Goal: Task Accomplishment & Management: Complete application form

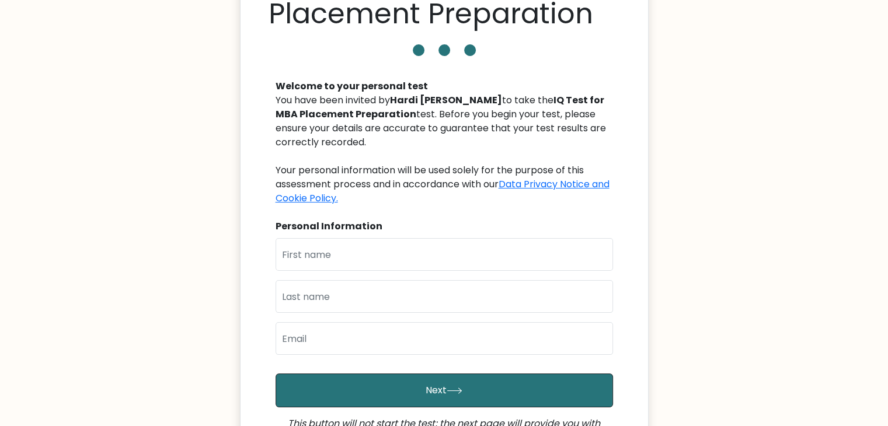
scroll to position [93, 0]
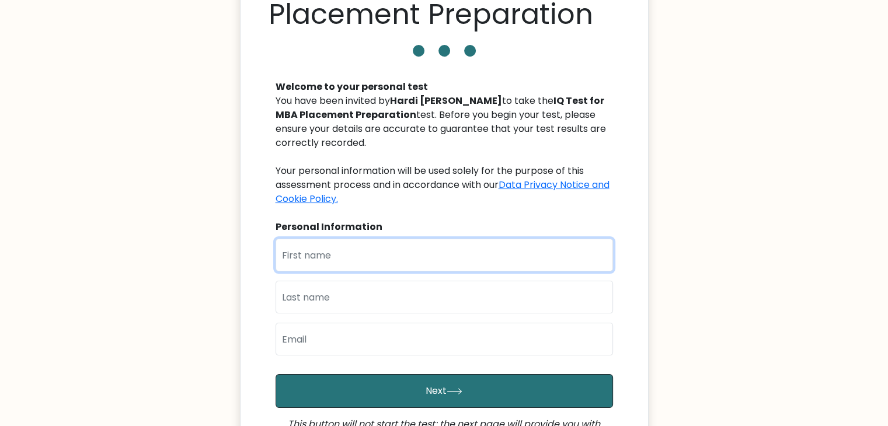
click at [310, 261] on input "text" at bounding box center [444, 255] width 337 height 33
type input "[PERSON_NAME]"
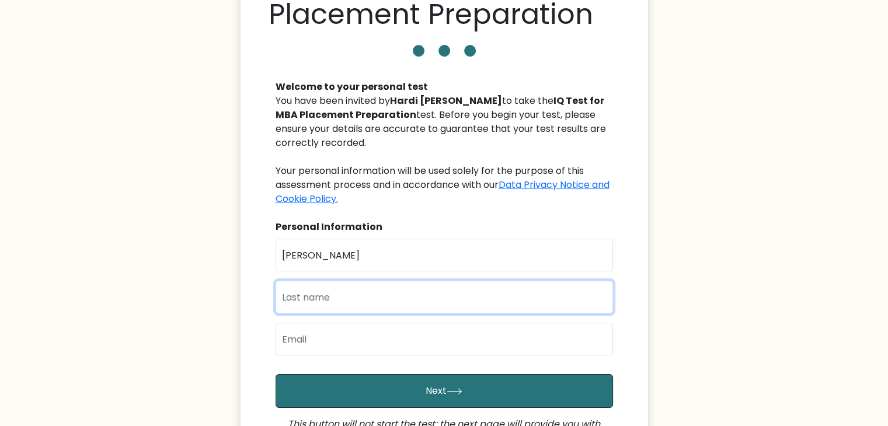
click at [311, 301] on input "text" at bounding box center [444, 297] width 337 height 33
type input "Patel"
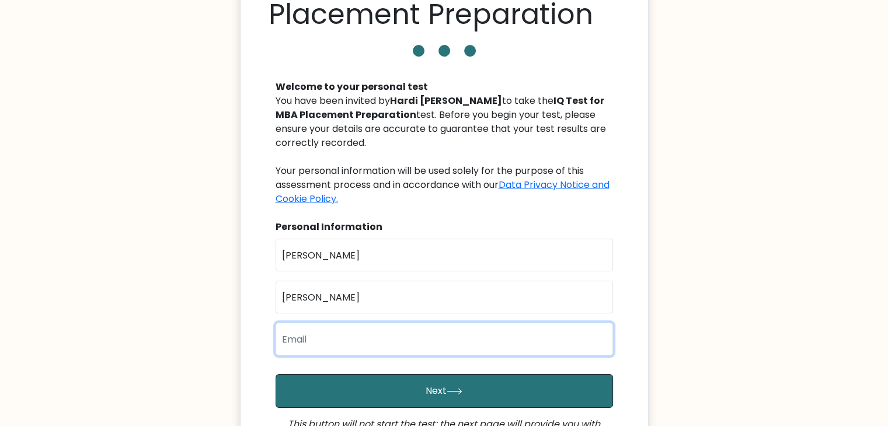
click at [300, 337] on input "email" at bounding box center [444, 339] width 337 height 33
type input "24mba138@charusat.edu.in"
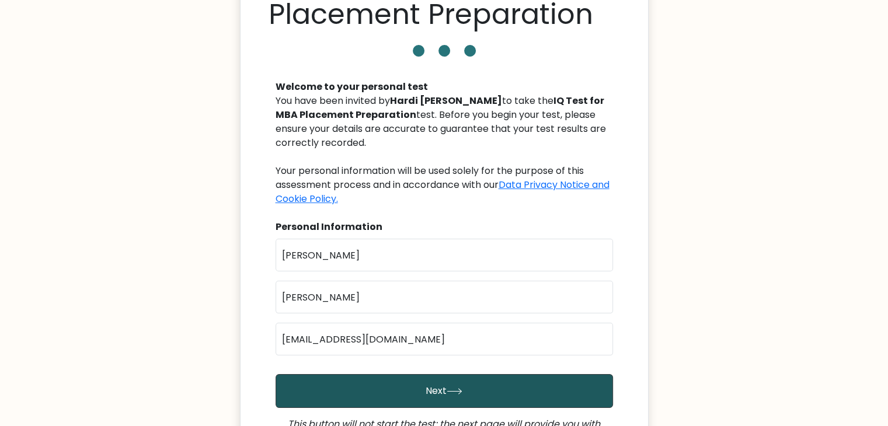
click at [363, 384] on button "Next" at bounding box center [444, 391] width 337 height 34
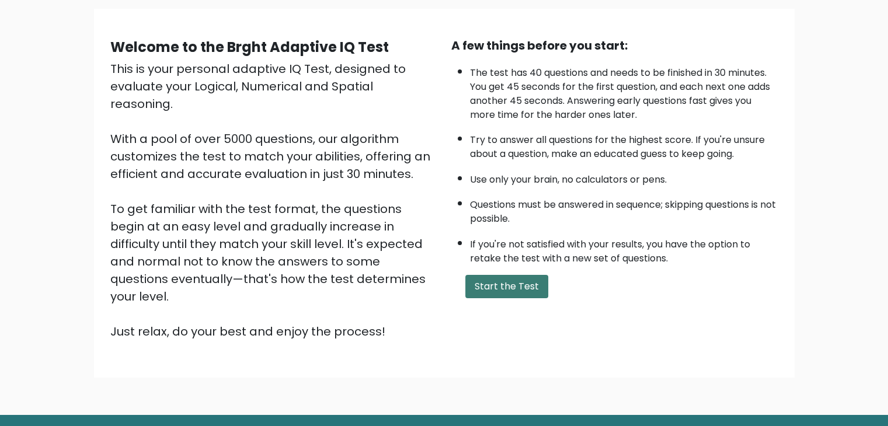
scroll to position [74, 0]
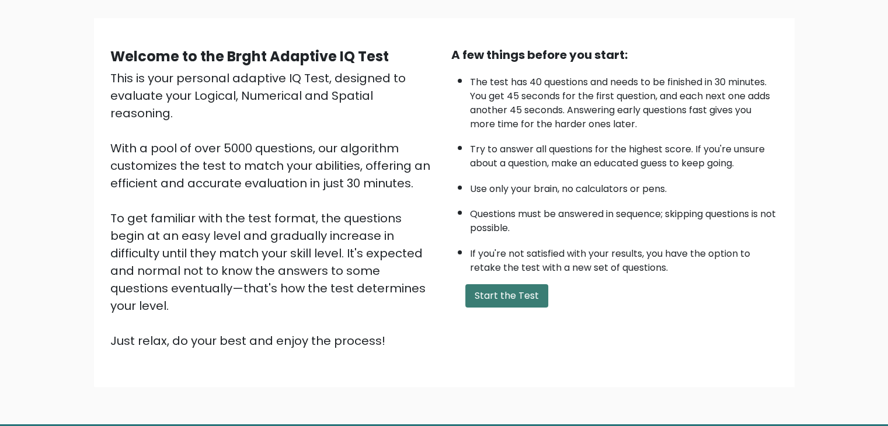
click at [528, 292] on button "Start the Test" at bounding box center [506, 295] width 83 height 23
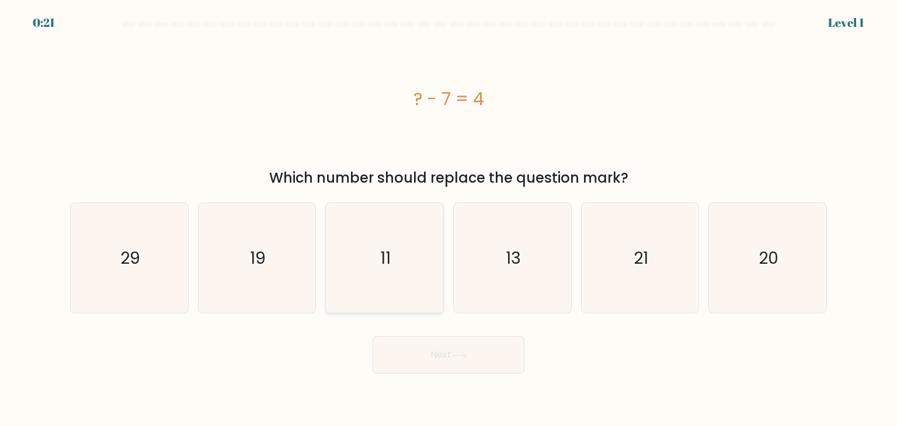
click at [368, 264] on icon "11" at bounding box center [384, 258] width 110 height 110
click at [448, 219] on input "c. 11" at bounding box center [448, 216] width 1 height 6
radio input "true"
click at [463, 351] on button "Next" at bounding box center [448, 354] width 152 height 37
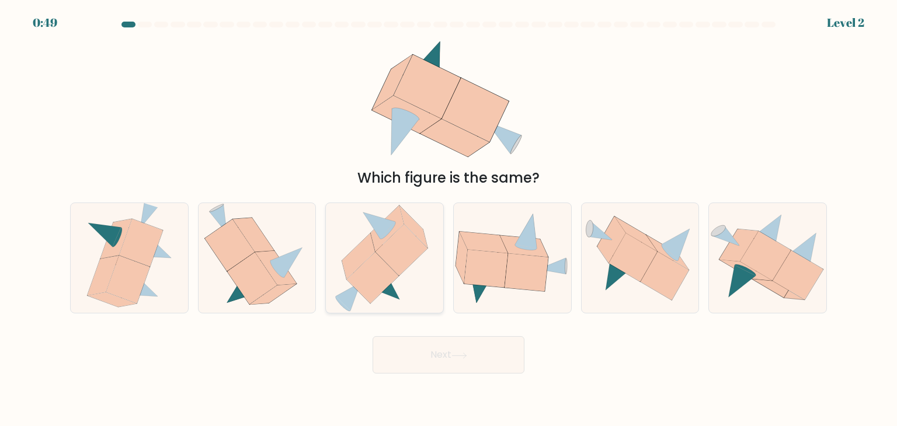
click at [393, 272] on icon at bounding box center [373, 277] width 52 height 51
click at [448, 219] on input "c." at bounding box center [448, 216] width 1 height 6
radio input "true"
click at [236, 263] on icon at bounding box center [230, 246] width 50 height 52
click at [448, 219] on input "b." at bounding box center [448, 216] width 1 height 6
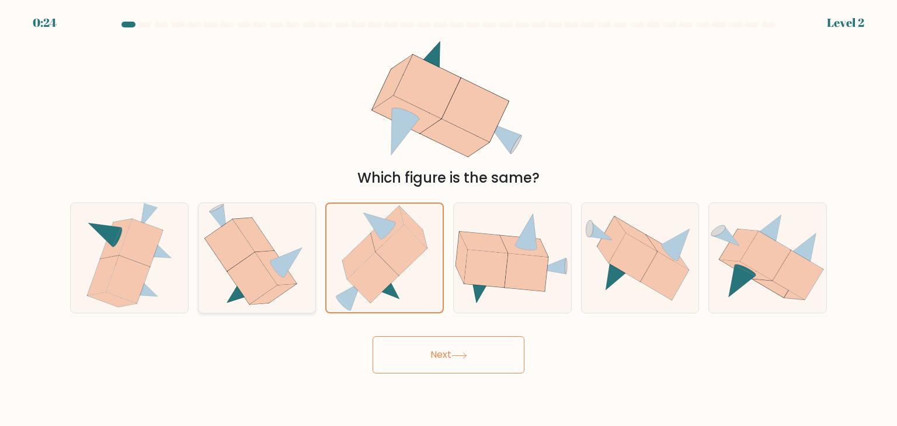
radio input "true"
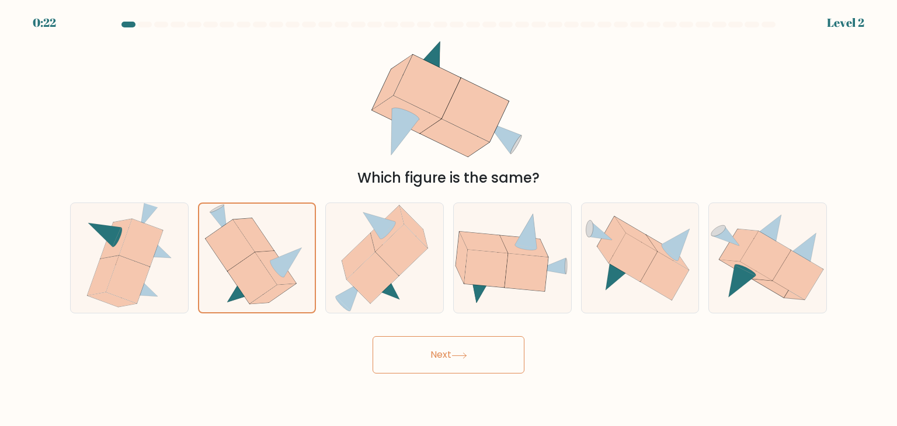
click at [479, 352] on button "Next" at bounding box center [448, 354] width 152 height 37
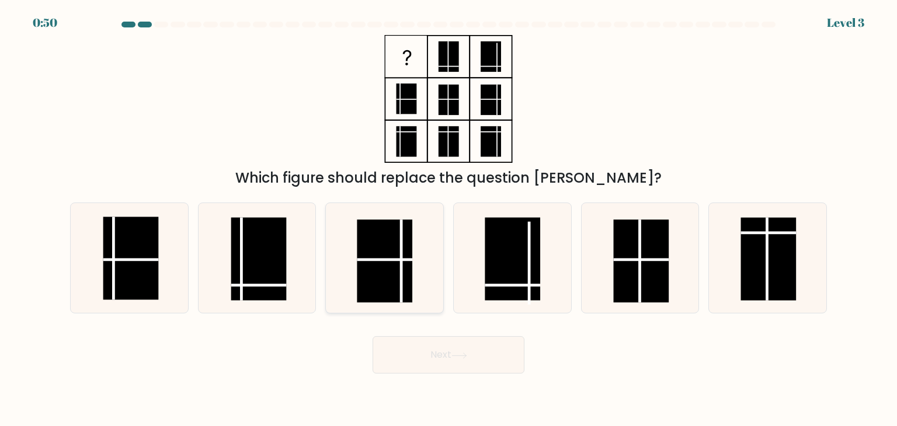
click at [378, 256] on rect at bounding box center [384, 261] width 55 height 83
click at [448, 219] on input "c." at bounding box center [448, 216] width 1 height 6
radio input "true"
click at [467, 353] on icon at bounding box center [459, 356] width 16 height 6
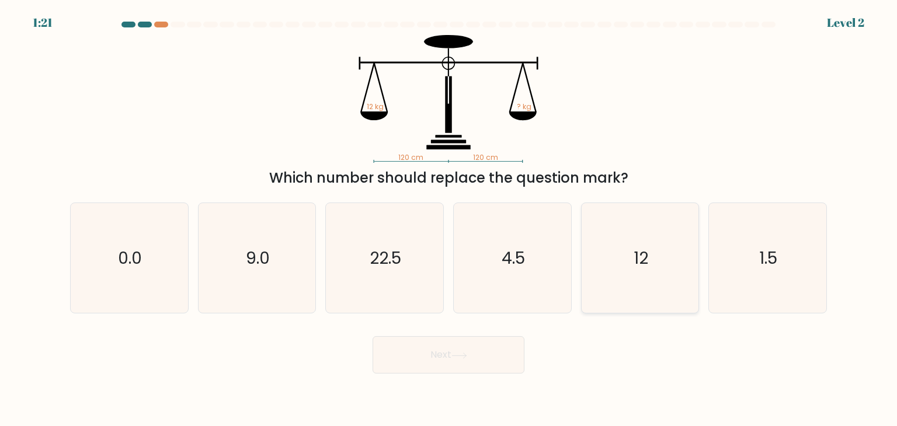
click at [629, 264] on icon "12" at bounding box center [640, 258] width 110 height 110
click at [449, 219] on input "e. 12" at bounding box center [448, 216] width 1 height 6
radio input "true"
click at [446, 357] on button "Next" at bounding box center [448, 354] width 152 height 37
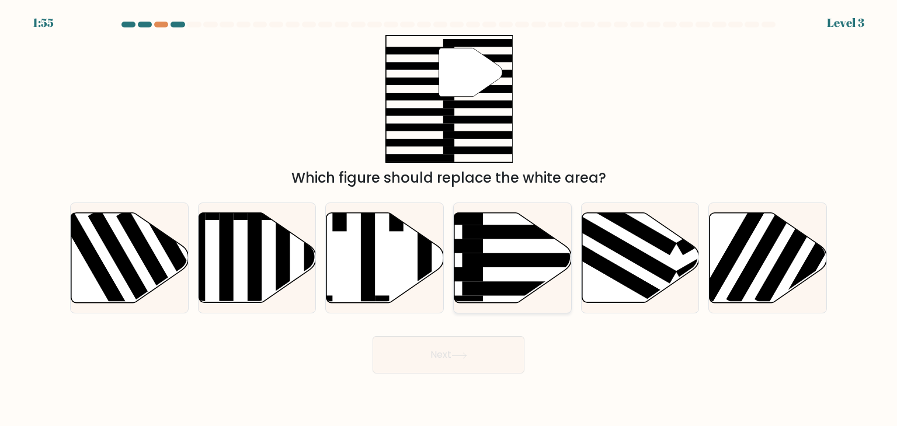
click at [520, 250] on icon at bounding box center [512, 258] width 117 height 90
click at [449, 219] on input "d." at bounding box center [448, 216] width 1 height 6
radio input "true"
click at [472, 360] on button "Next" at bounding box center [448, 354] width 152 height 37
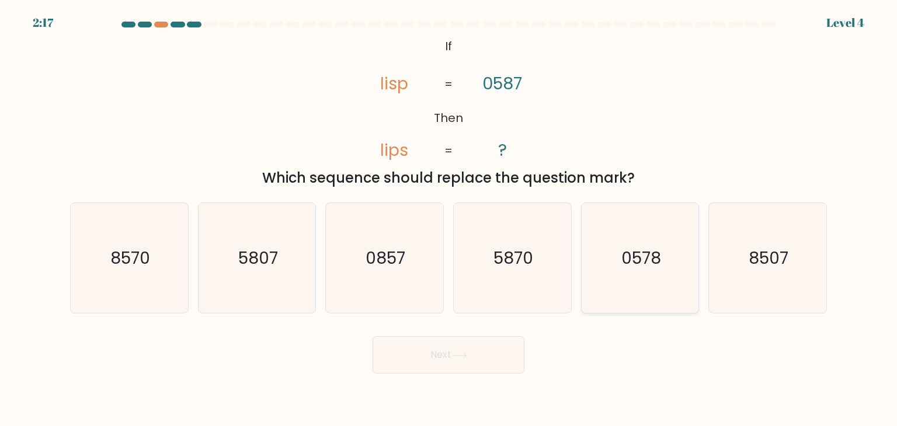
click at [635, 256] on text "0578" at bounding box center [641, 257] width 40 height 23
click at [449, 219] on input "e. 0578" at bounding box center [448, 216] width 1 height 6
radio input "true"
click at [635, 256] on text "0578" at bounding box center [641, 258] width 40 height 23
click at [449, 219] on input "e. 0578" at bounding box center [448, 216] width 1 height 6
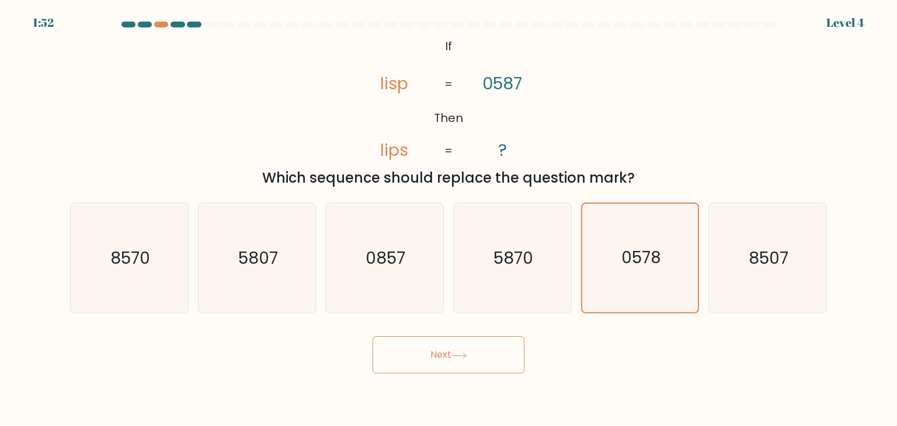
click at [462, 354] on icon at bounding box center [459, 356] width 16 height 6
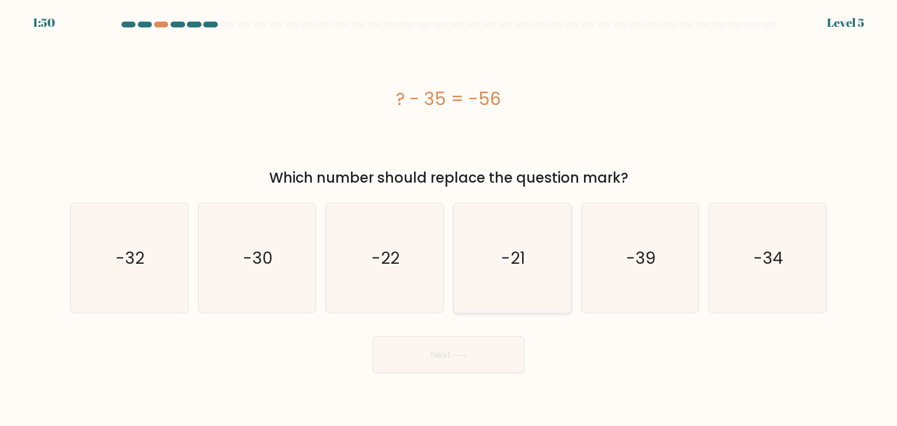
click at [515, 228] on icon "-21" at bounding box center [512, 258] width 110 height 110
click at [449, 219] on input "d. -21" at bounding box center [448, 216] width 1 height 6
radio input "true"
click at [493, 350] on button "Next" at bounding box center [448, 354] width 152 height 37
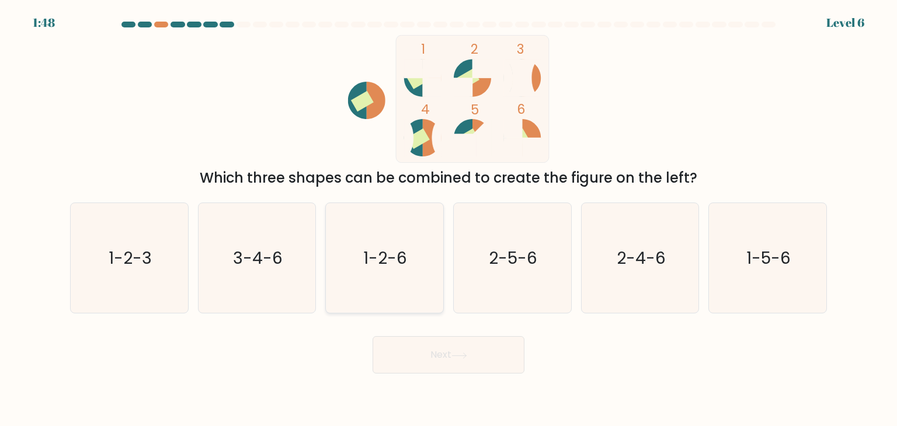
click at [380, 276] on icon "1-2-6" at bounding box center [384, 258] width 110 height 110
click at [448, 219] on input "c. 1-2-6" at bounding box center [448, 216] width 1 height 6
radio input "true"
click at [434, 353] on button "Next" at bounding box center [448, 354] width 152 height 37
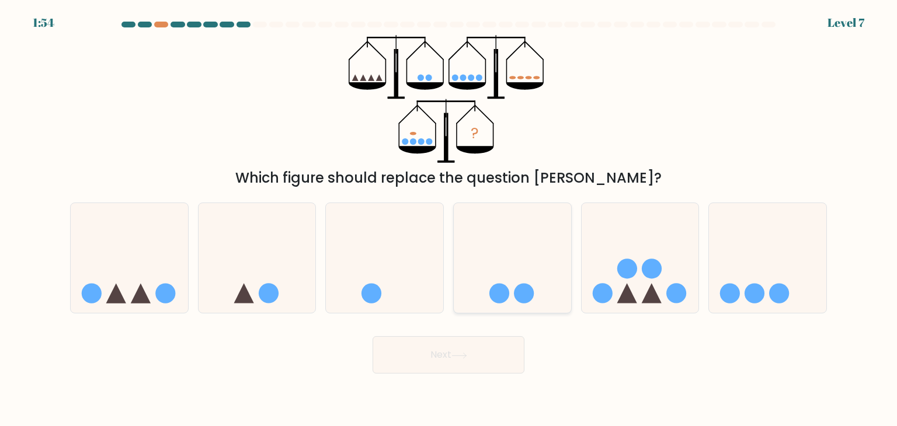
click at [494, 290] on circle at bounding box center [499, 294] width 20 height 20
click at [449, 219] on input "d." at bounding box center [448, 216] width 1 height 6
radio input "true"
click at [273, 253] on icon at bounding box center [256, 258] width 117 height 97
click at [448, 219] on input "b." at bounding box center [448, 216] width 1 height 6
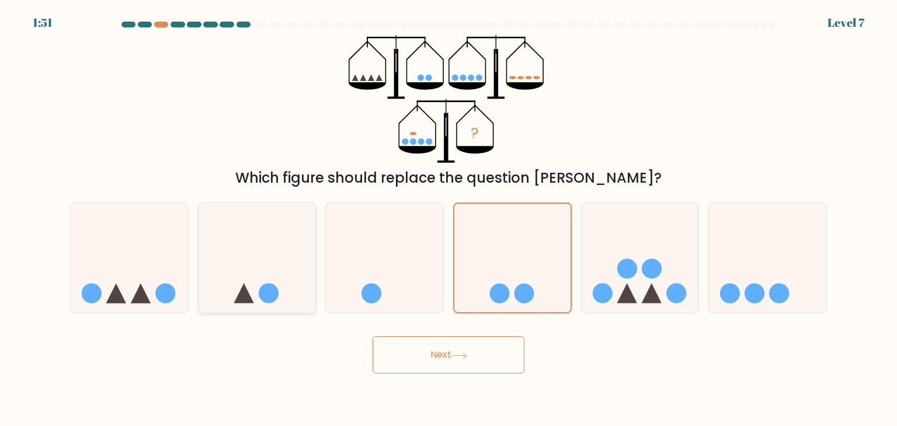
radio input "true"
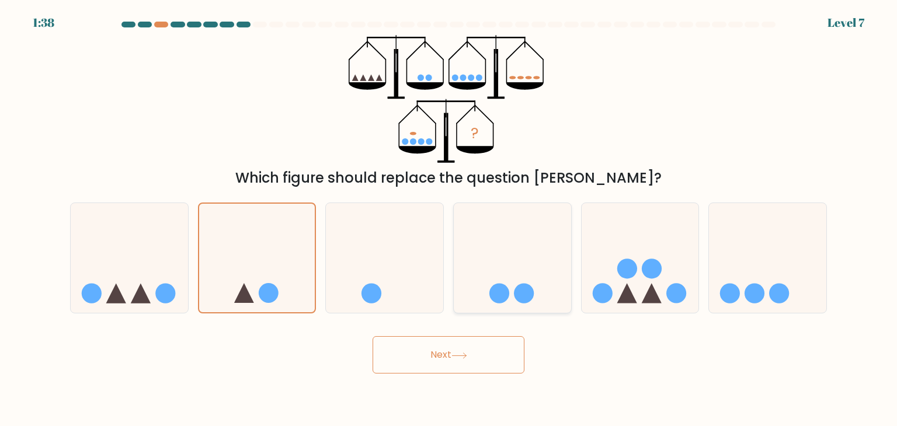
click at [493, 262] on icon at bounding box center [512, 258] width 117 height 97
click at [449, 219] on input "d." at bounding box center [448, 216] width 1 height 6
radio input "true"
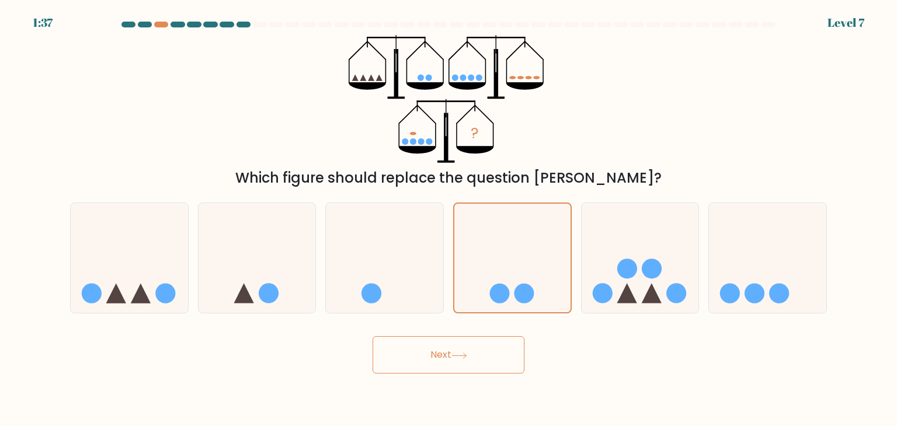
click at [467, 353] on icon at bounding box center [459, 356] width 16 height 6
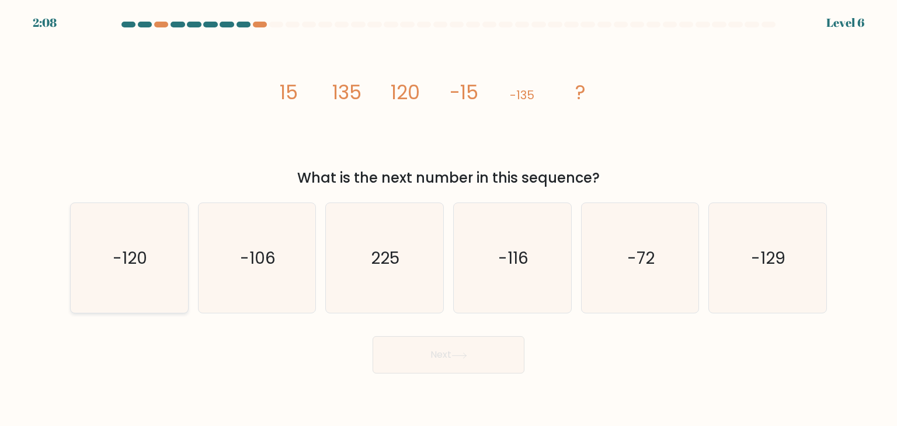
click at [110, 259] on icon "-120" at bounding box center [129, 258] width 110 height 110
click at [448, 219] on input "a. -120" at bounding box center [448, 216] width 1 height 6
radio input "true"
click at [444, 337] on button "Next" at bounding box center [448, 354] width 152 height 37
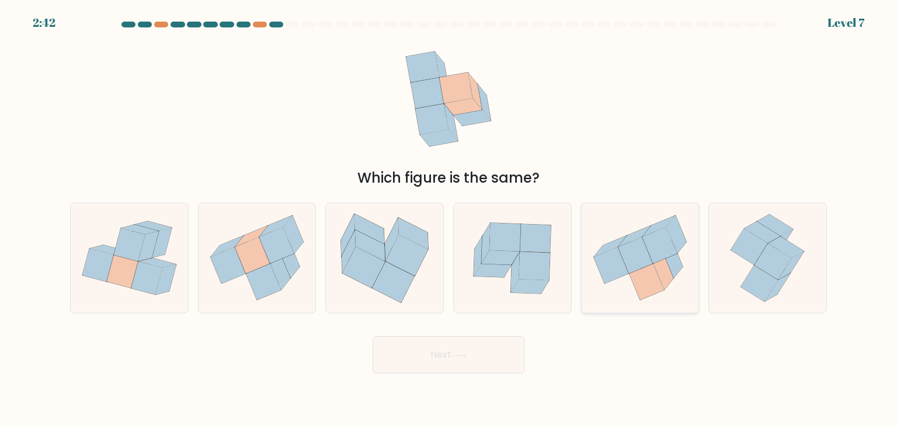
click at [636, 262] on icon at bounding box center [635, 256] width 35 height 36
click at [449, 219] on input "e." at bounding box center [448, 216] width 1 height 6
radio input "true"
click at [448, 364] on button "Next" at bounding box center [448, 354] width 152 height 37
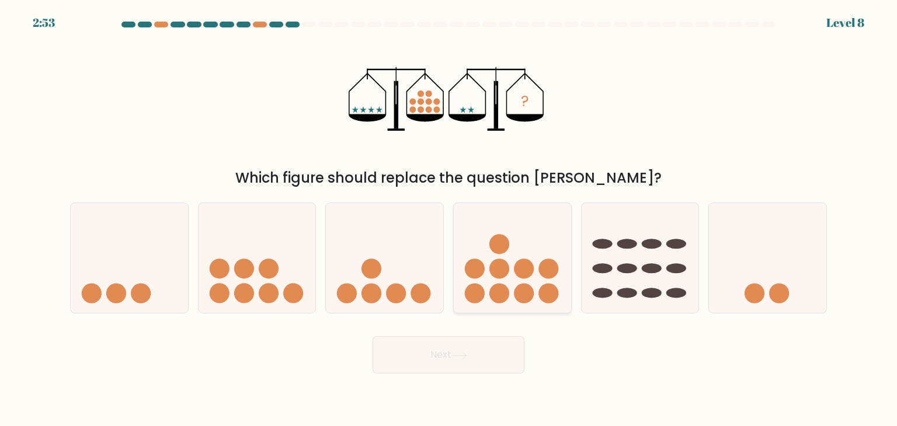
click at [486, 266] on icon at bounding box center [512, 258] width 117 height 97
click at [449, 219] on input "d." at bounding box center [448, 216] width 1 height 6
radio input "true"
click at [405, 252] on icon at bounding box center [384, 258] width 117 height 97
click at [448, 219] on input "c." at bounding box center [448, 216] width 1 height 6
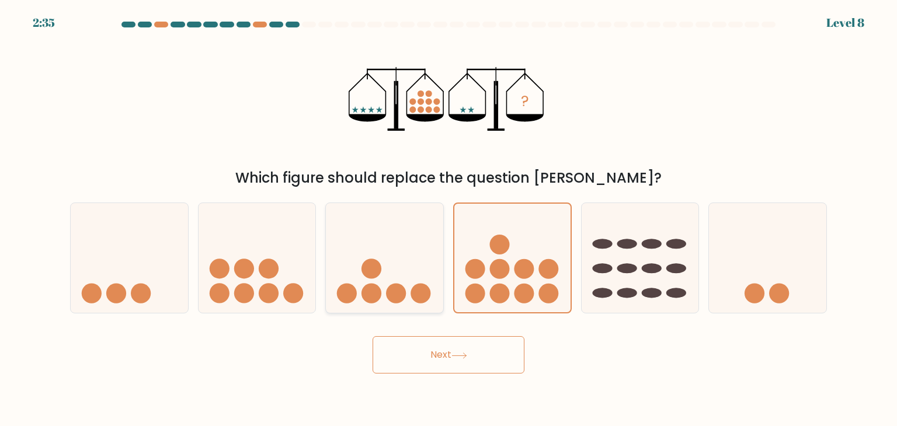
radio input "true"
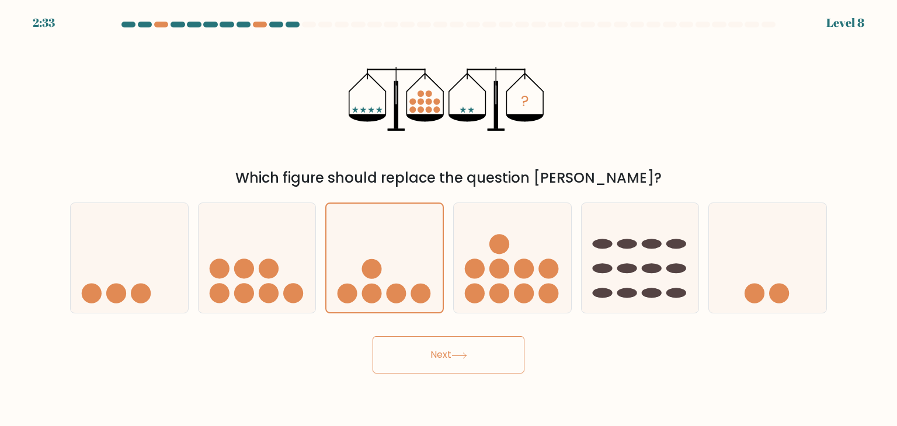
click at [423, 350] on button "Next" at bounding box center [448, 354] width 152 height 37
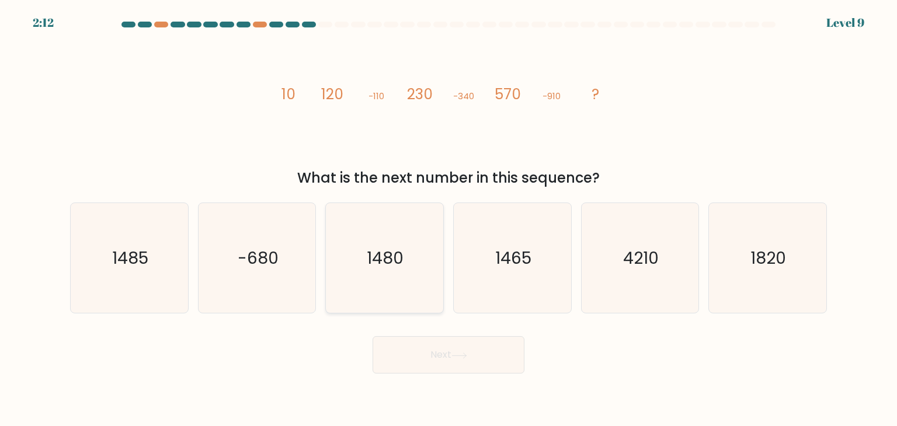
click at [414, 286] on icon "1480" at bounding box center [384, 258] width 110 height 110
click at [448, 219] on input "c. 1480" at bounding box center [448, 216] width 1 height 6
radio input "true"
click at [471, 358] on button "Next" at bounding box center [448, 354] width 152 height 37
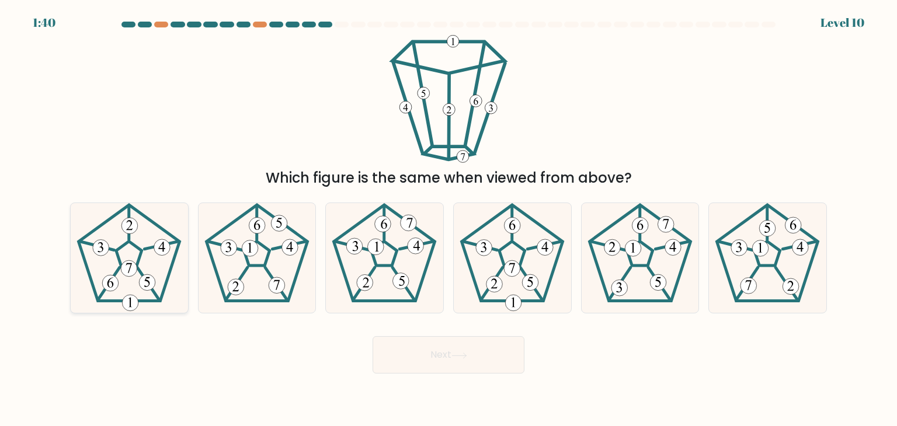
click at [133, 255] on icon at bounding box center [129, 258] width 110 height 110
click at [448, 219] on input "a." at bounding box center [448, 216] width 1 height 6
radio input "true"
click at [483, 342] on button "Next" at bounding box center [448, 354] width 152 height 37
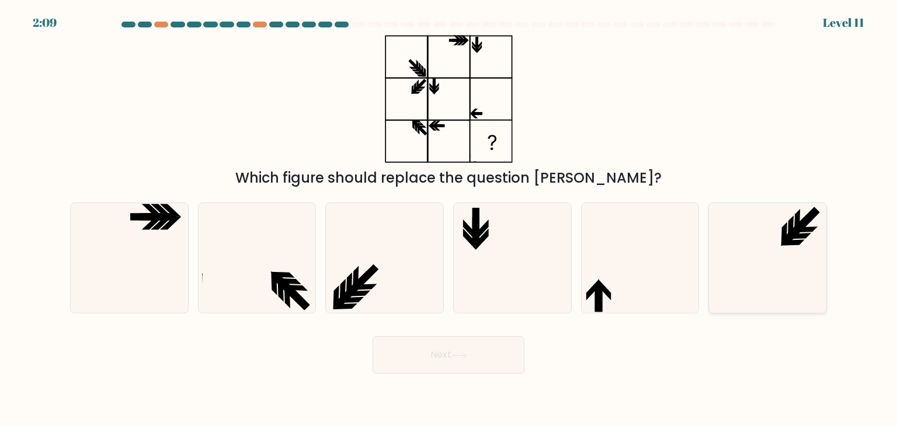
click at [815, 262] on icon at bounding box center [767, 258] width 110 height 110
click at [449, 219] on input "f." at bounding box center [448, 216] width 1 height 6
radio input "true"
click at [284, 270] on icon at bounding box center [257, 258] width 110 height 110
click at [448, 219] on input "b." at bounding box center [448, 216] width 1 height 6
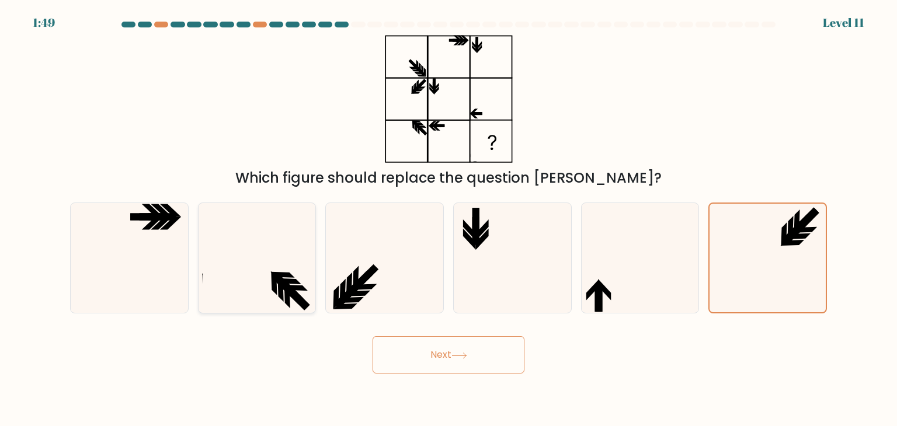
radio input "true"
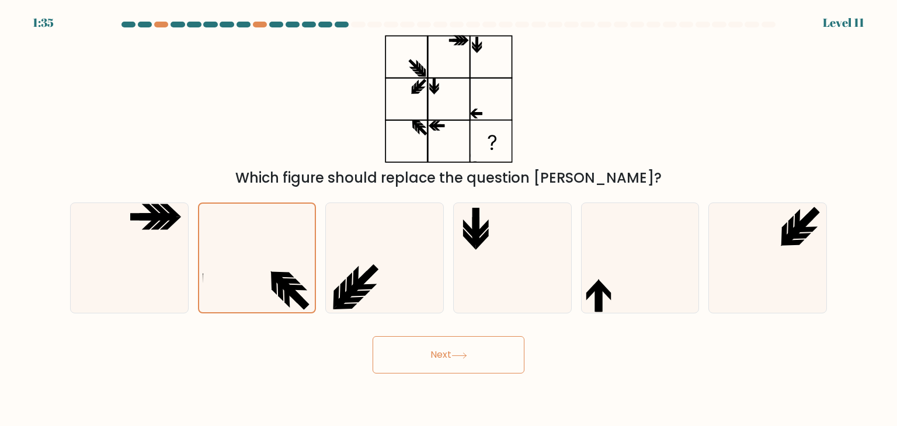
click at [467, 349] on button "Next" at bounding box center [448, 354] width 152 height 37
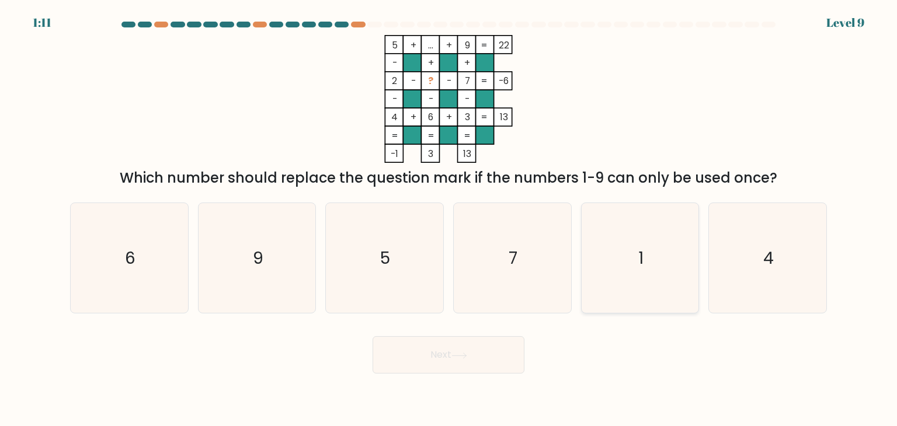
click at [607, 255] on icon "1" at bounding box center [640, 258] width 110 height 110
click at [449, 219] on input "e. 1" at bounding box center [448, 216] width 1 height 6
radio input "true"
click at [160, 256] on icon "6" at bounding box center [129, 258] width 110 height 110
click at [448, 219] on input "a. 6" at bounding box center [448, 216] width 1 height 6
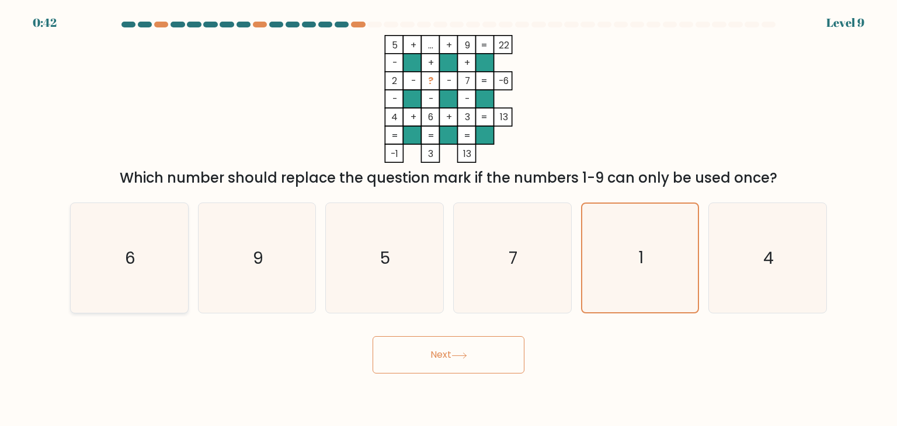
radio input "true"
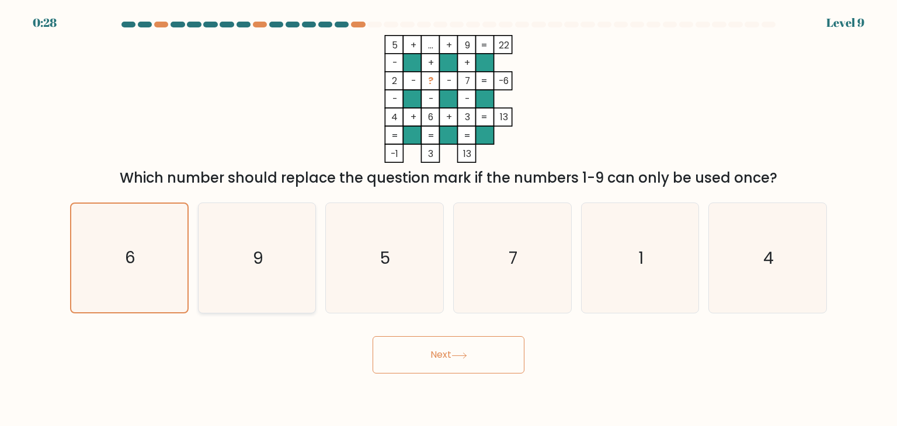
click at [262, 257] on text "9" at bounding box center [258, 257] width 11 height 23
click at [448, 219] on input "b. 9" at bounding box center [448, 216] width 1 height 6
radio input "true"
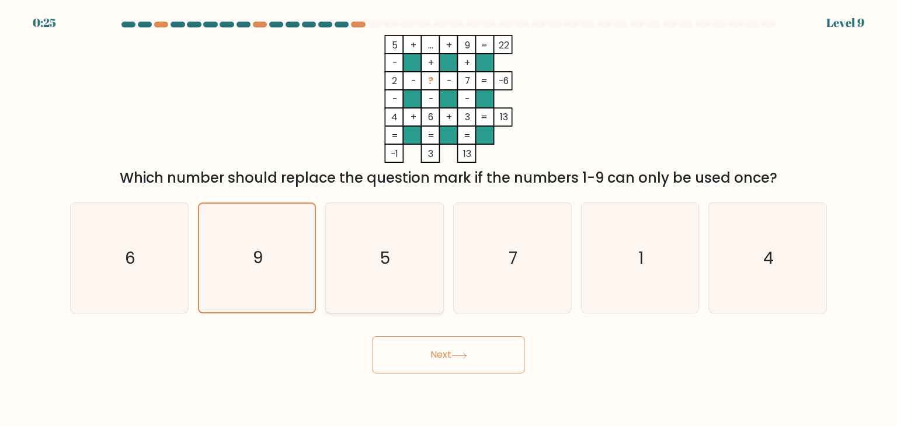
click at [384, 235] on icon "5" at bounding box center [384, 258] width 110 height 110
click at [448, 219] on input "c. 5" at bounding box center [448, 216] width 1 height 6
radio input "true"
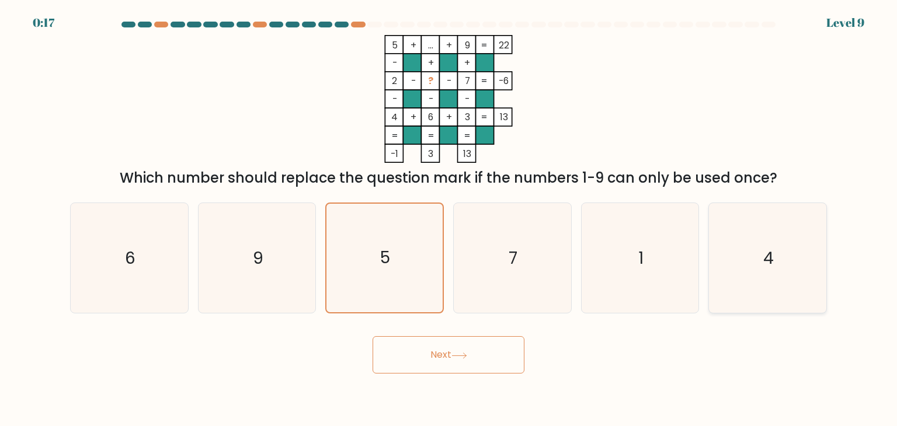
click at [732, 246] on icon "4" at bounding box center [767, 258] width 110 height 110
click at [449, 219] on input "f. 4" at bounding box center [448, 216] width 1 height 6
radio input "true"
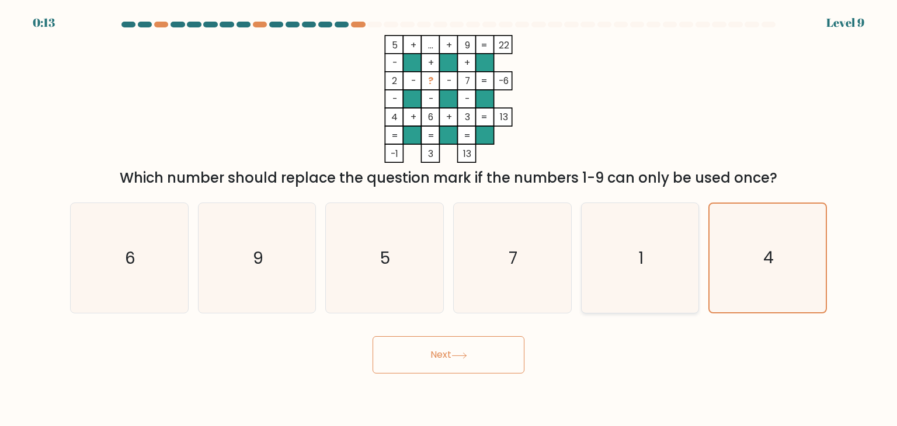
click at [644, 263] on icon "1" at bounding box center [640, 258] width 110 height 110
click at [449, 219] on input "e. 1" at bounding box center [448, 216] width 1 height 6
radio input "true"
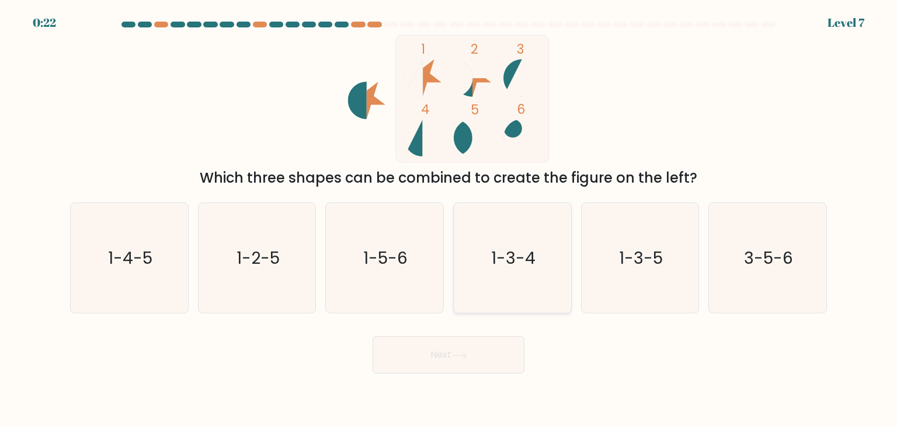
click at [508, 248] on text "1-3-4" at bounding box center [513, 257] width 44 height 23
click at [449, 219] on input "d. 1-3-4" at bounding box center [448, 216] width 1 height 6
radio input "true"
click at [443, 354] on button "Next" at bounding box center [448, 354] width 152 height 37
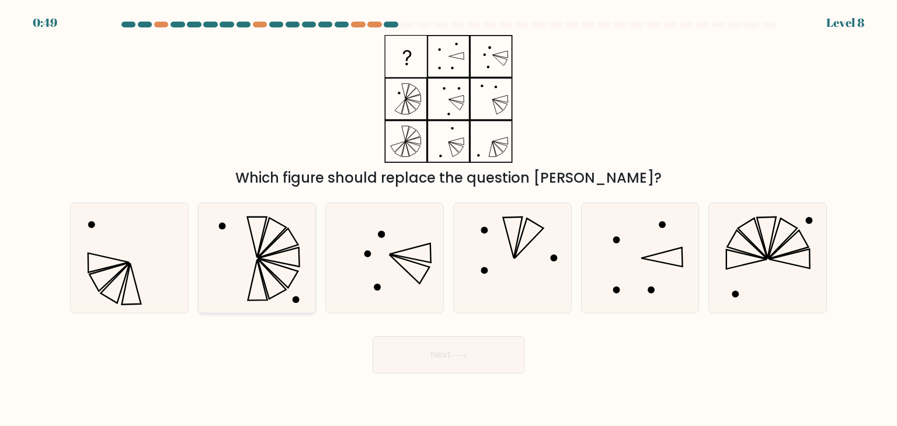
click at [273, 241] on icon at bounding box center [257, 258] width 110 height 110
click at [448, 219] on input "b." at bounding box center [448, 216] width 1 height 6
radio input "true"
click at [437, 358] on button "Next" at bounding box center [448, 354] width 152 height 37
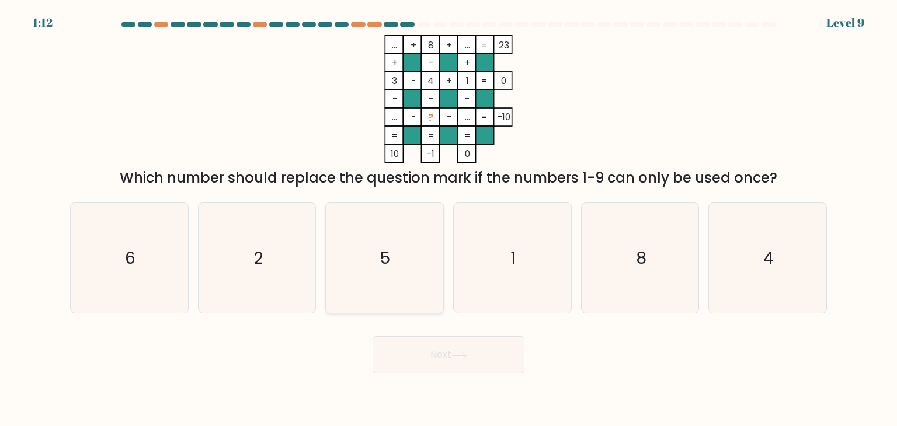
click at [392, 248] on icon "5" at bounding box center [384, 258] width 110 height 110
click at [448, 219] on input "c. 5" at bounding box center [448, 216] width 1 height 6
radio input "true"
click at [452, 354] on button "Next" at bounding box center [448, 354] width 152 height 37
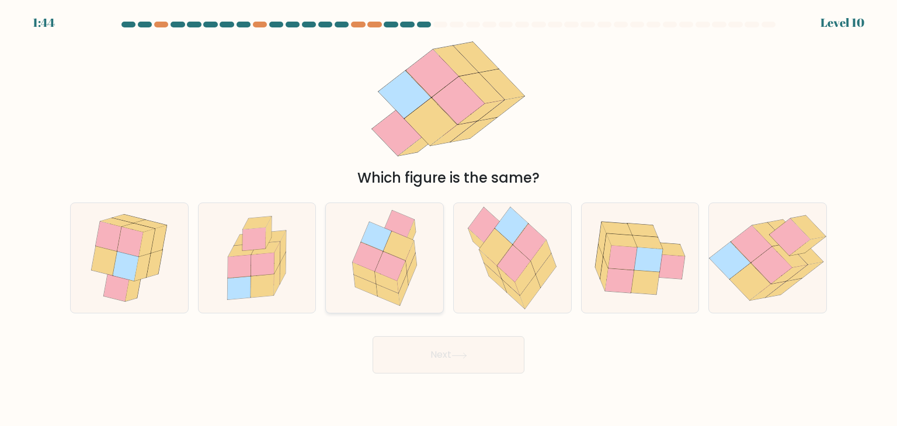
click at [397, 256] on icon at bounding box center [399, 245] width 30 height 29
click at [448, 219] on input "c." at bounding box center [448, 216] width 1 height 6
radio input "true"
click at [397, 256] on icon at bounding box center [399, 246] width 30 height 29
click at [448, 219] on input "c." at bounding box center [448, 216] width 1 height 6
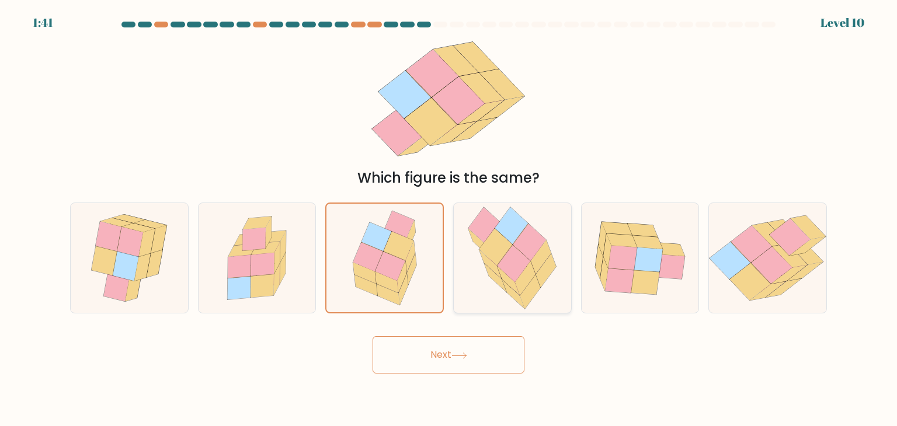
click at [530, 252] on icon at bounding box center [529, 242] width 33 height 37
click at [449, 219] on input "d." at bounding box center [448, 216] width 1 height 6
radio input "true"
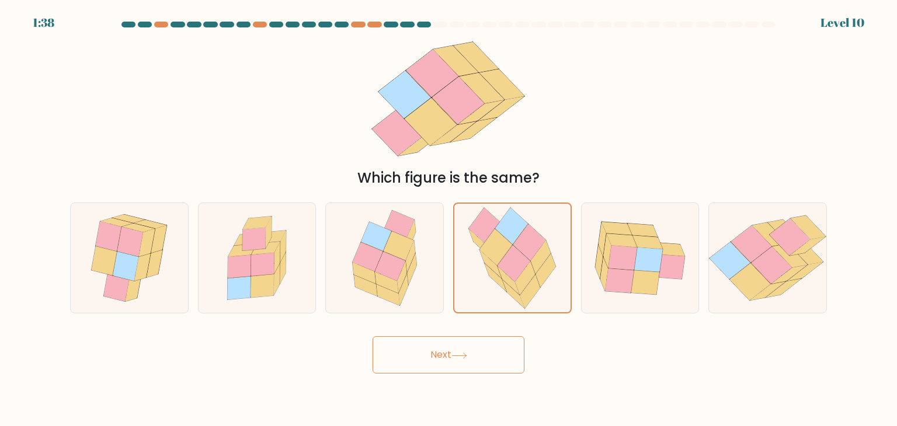
click at [493, 355] on button "Next" at bounding box center [448, 354] width 152 height 37
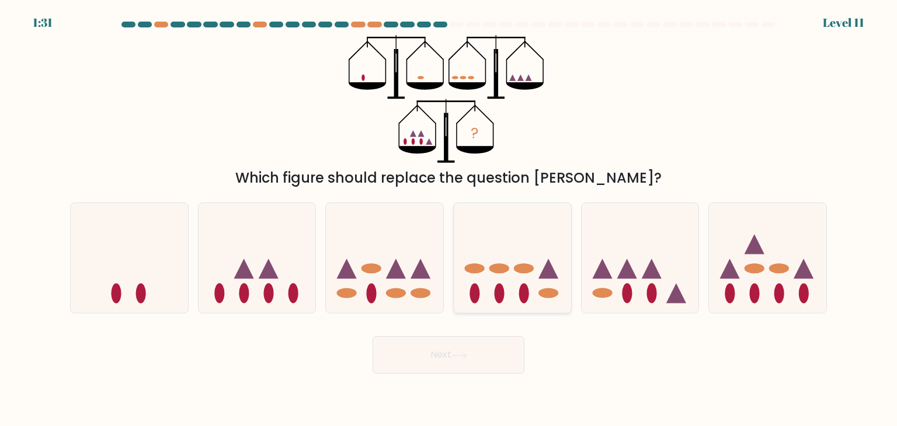
click at [512, 267] on icon at bounding box center [512, 258] width 117 height 97
click at [449, 219] on input "d." at bounding box center [448, 216] width 1 height 6
radio input "true"
click at [481, 352] on button "Next" at bounding box center [448, 354] width 152 height 37
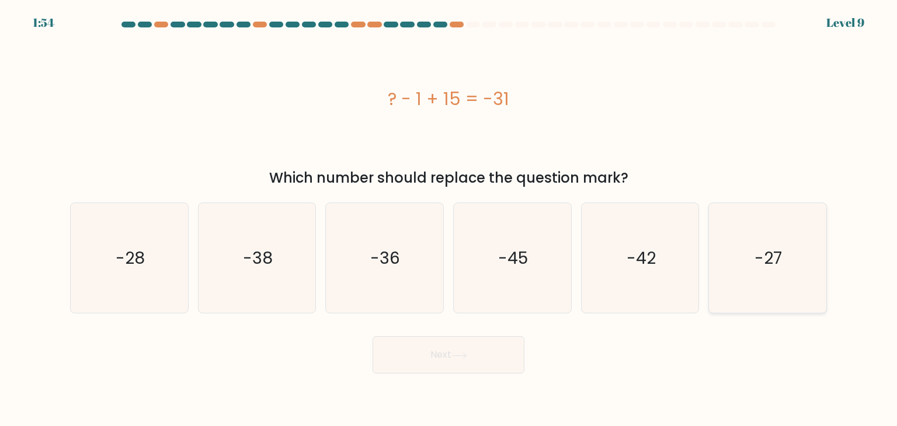
click at [736, 248] on icon "-27" at bounding box center [767, 258] width 110 height 110
click at [449, 219] on input "f. -27" at bounding box center [448, 216] width 1 height 6
radio input "true"
click at [537, 250] on icon "-45" at bounding box center [512, 258] width 110 height 110
click at [449, 219] on input "d. -45" at bounding box center [448, 216] width 1 height 6
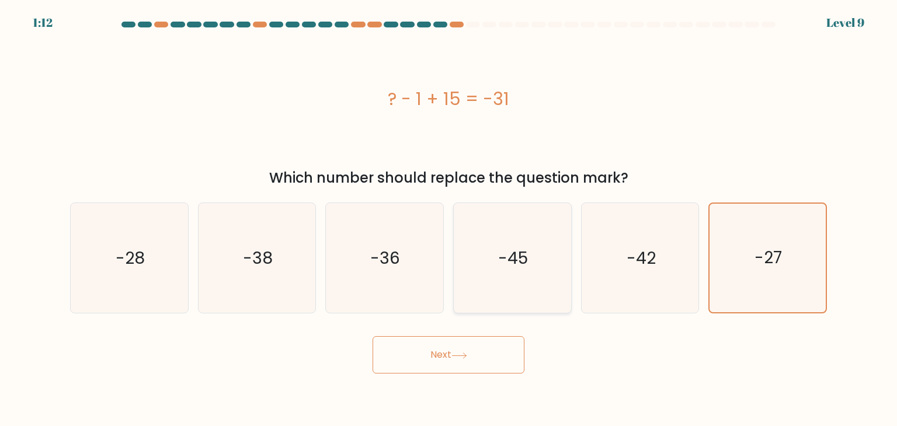
radio input "true"
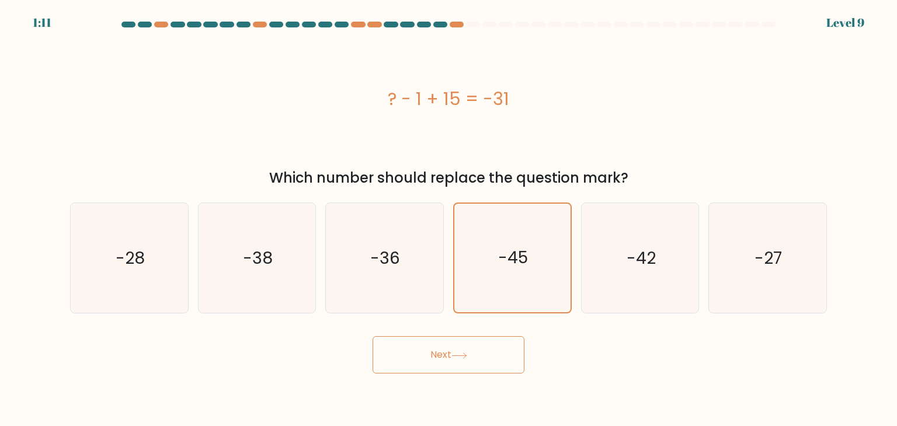
click at [467, 356] on icon at bounding box center [459, 356] width 16 height 6
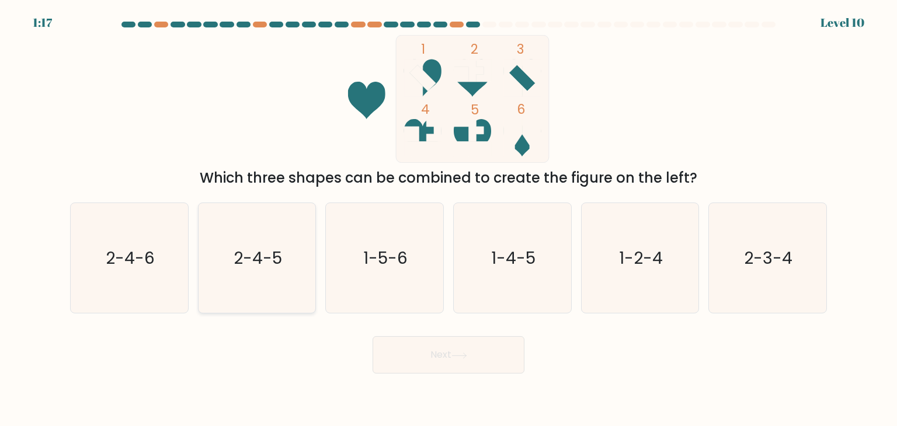
click at [277, 260] on text "2-4-5" at bounding box center [258, 257] width 48 height 23
click at [448, 219] on input "b. 2-4-5" at bounding box center [448, 216] width 1 height 6
radio input "true"
click at [464, 358] on icon at bounding box center [459, 356] width 16 height 6
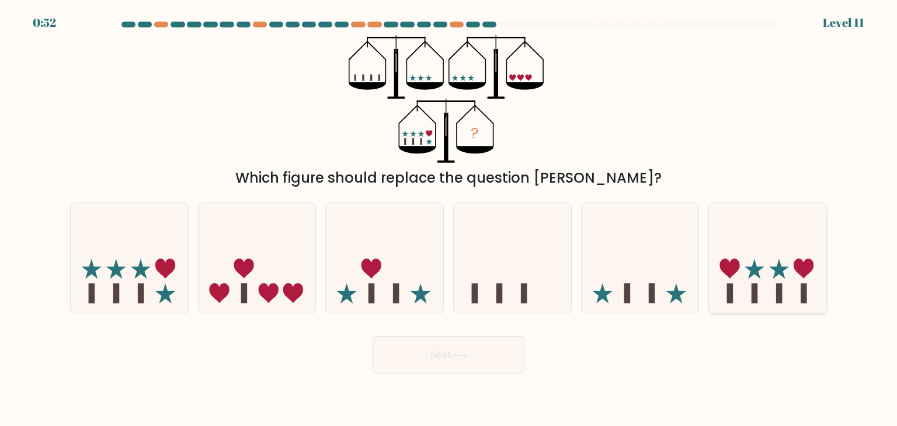
click at [772, 279] on icon at bounding box center [767, 258] width 117 height 97
click at [449, 219] on input "f." at bounding box center [448, 216] width 1 height 6
radio input "true"
click at [439, 357] on button "Next" at bounding box center [448, 354] width 152 height 37
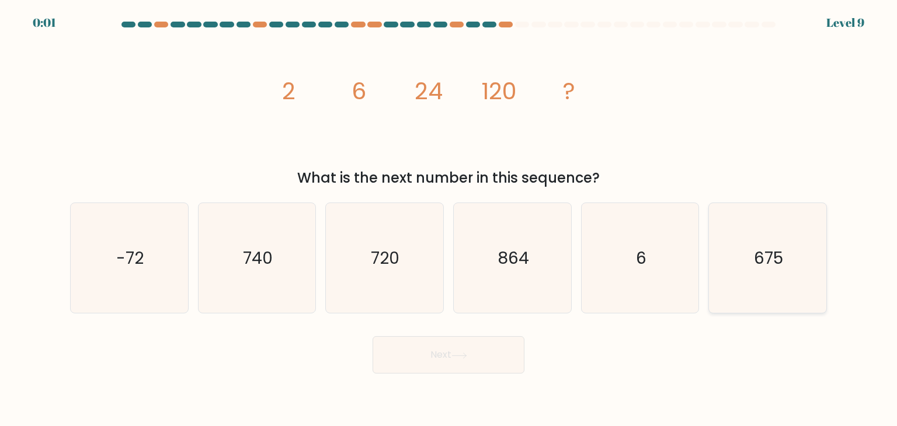
click at [757, 280] on icon "675" at bounding box center [767, 258] width 110 height 110
click at [449, 219] on input "f. 675" at bounding box center [448, 216] width 1 height 6
radio input "true"
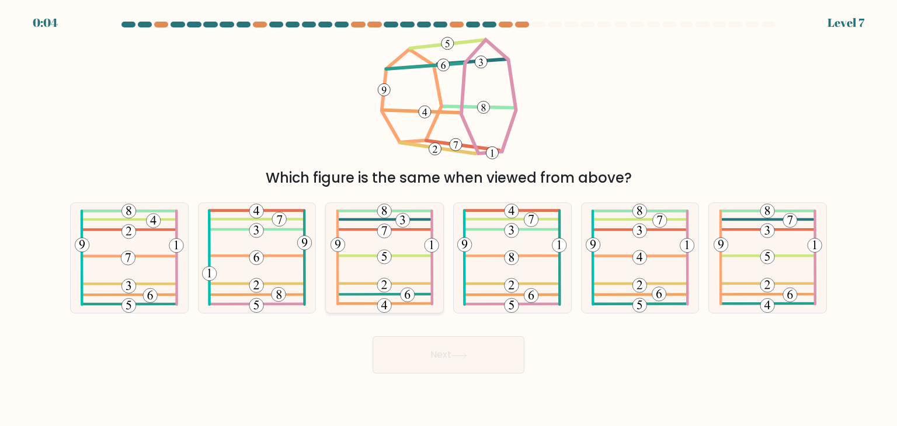
click at [398, 246] on icon at bounding box center [384, 258] width 109 height 110
click at [448, 219] on input "c." at bounding box center [448, 216] width 1 height 6
radio input "true"
click at [427, 367] on button "Next" at bounding box center [448, 354] width 152 height 37
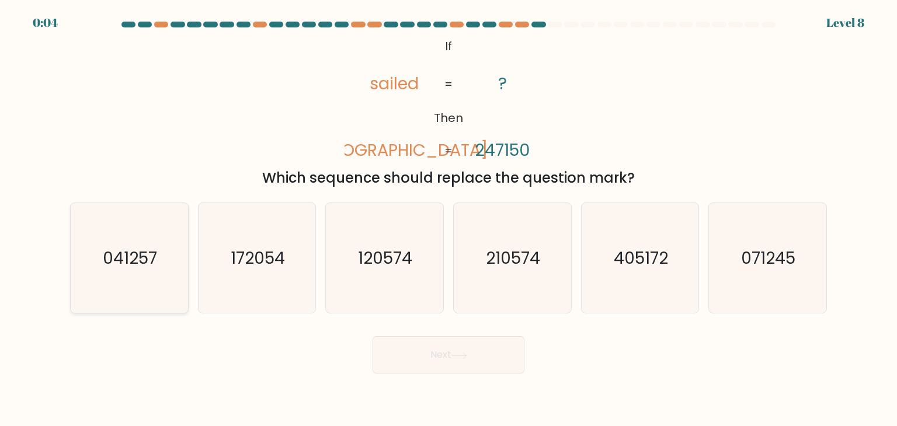
click at [187, 271] on div "041257" at bounding box center [129, 258] width 119 height 111
click at [448, 219] on input "a. 041257" at bounding box center [448, 216] width 1 height 6
radio input "true"
click at [426, 346] on button "Next" at bounding box center [448, 354] width 152 height 37
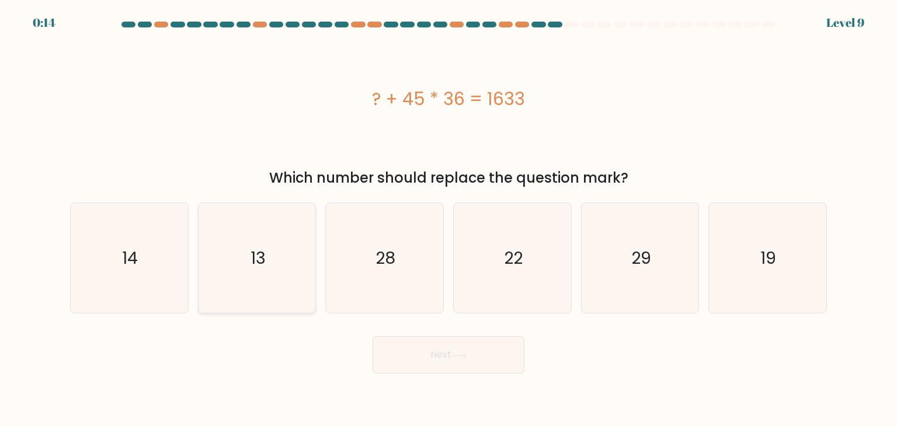
click at [271, 244] on icon "13" at bounding box center [257, 258] width 110 height 110
click at [448, 219] on input "b. 13" at bounding box center [448, 216] width 1 height 6
radio input "true"
click at [437, 365] on button "Next" at bounding box center [448, 354] width 152 height 37
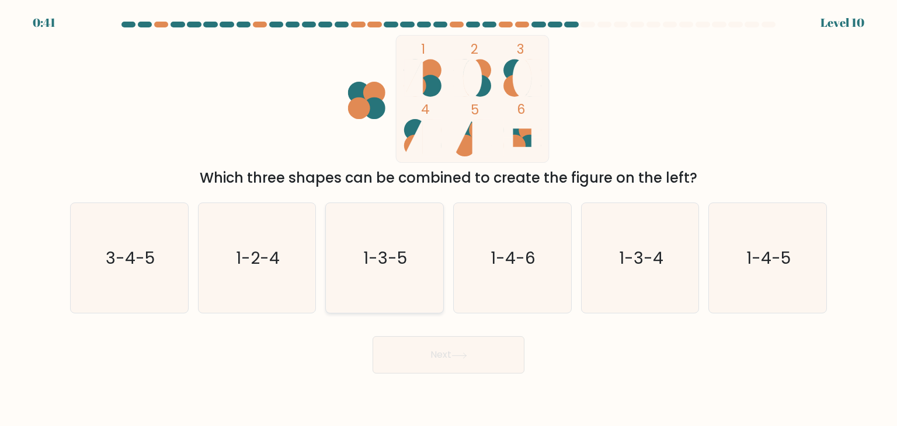
click at [395, 234] on icon "1-3-5" at bounding box center [384, 258] width 110 height 110
click at [448, 219] on input "c. 1-3-5" at bounding box center [448, 216] width 1 height 6
radio input "true"
click at [446, 365] on button "Next" at bounding box center [448, 354] width 152 height 37
click at [458, 353] on icon at bounding box center [459, 356] width 16 height 6
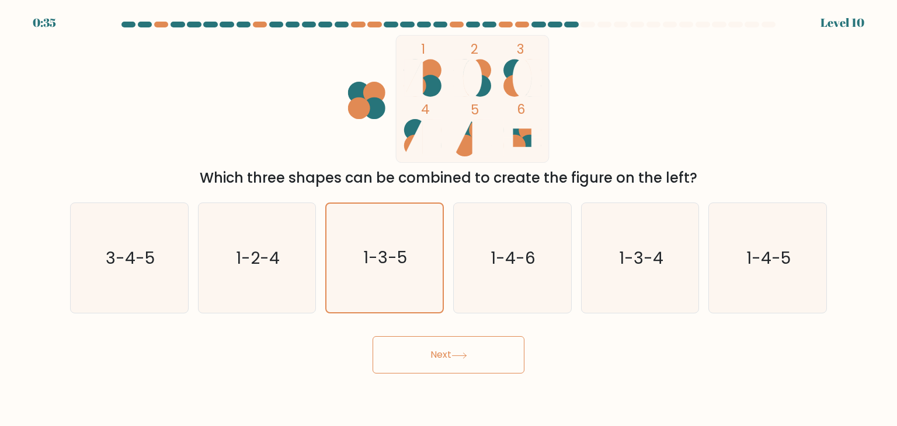
click at [458, 353] on icon at bounding box center [459, 356] width 16 height 6
click at [527, 257] on text "1-4-6" at bounding box center [513, 257] width 45 height 23
click at [449, 219] on input "d. 1-4-6" at bounding box center [448, 216] width 1 height 6
radio input "true"
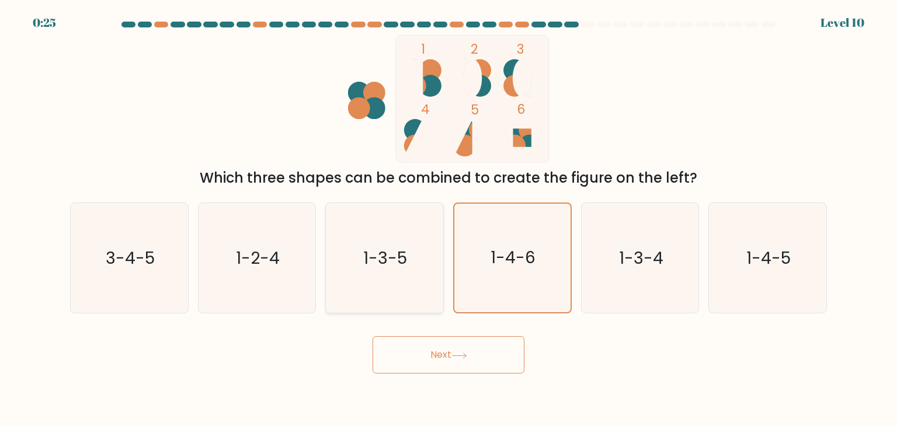
click at [399, 271] on icon "1-3-5" at bounding box center [384, 258] width 110 height 110
click at [448, 219] on input "c. 1-3-5" at bounding box center [448, 216] width 1 height 6
radio input "true"
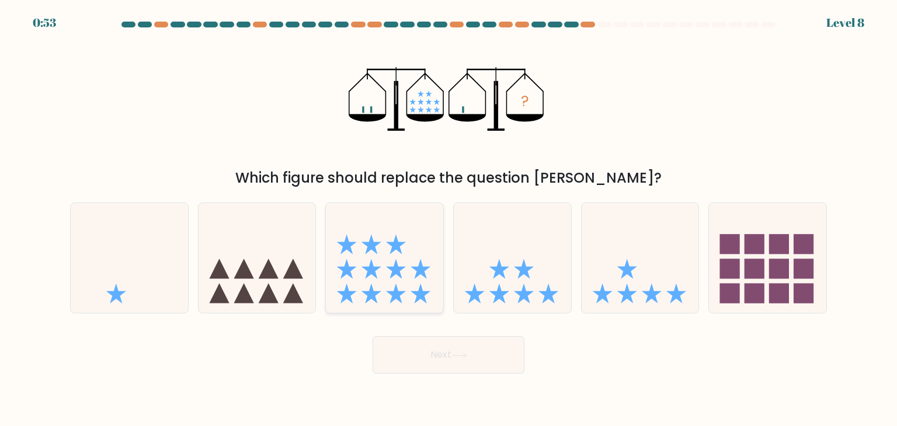
click at [414, 273] on icon at bounding box center [384, 258] width 117 height 97
click at [448, 219] on input "c." at bounding box center [448, 216] width 1 height 6
radio input "true"
click at [476, 356] on button "Next" at bounding box center [448, 354] width 152 height 37
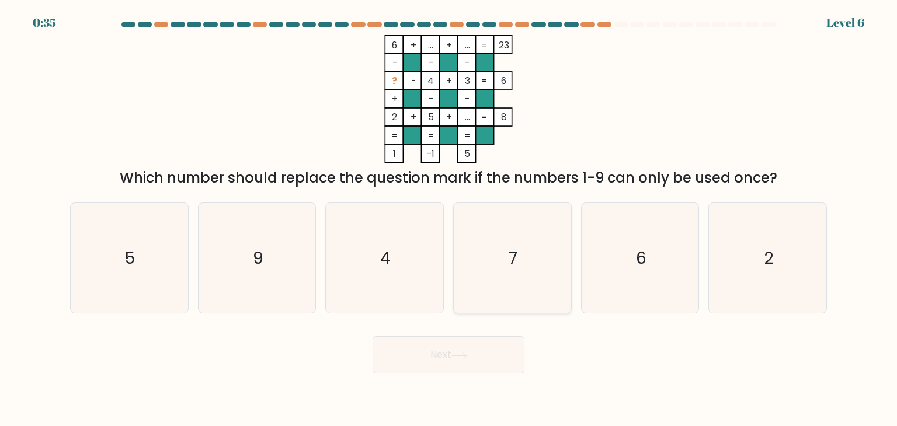
click at [529, 239] on icon "7" at bounding box center [512, 258] width 110 height 110
click at [449, 219] on input "d. 7" at bounding box center [448, 216] width 1 height 6
radio input "true"
click at [460, 358] on icon at bounding box center [459, 356] width 16 height 6
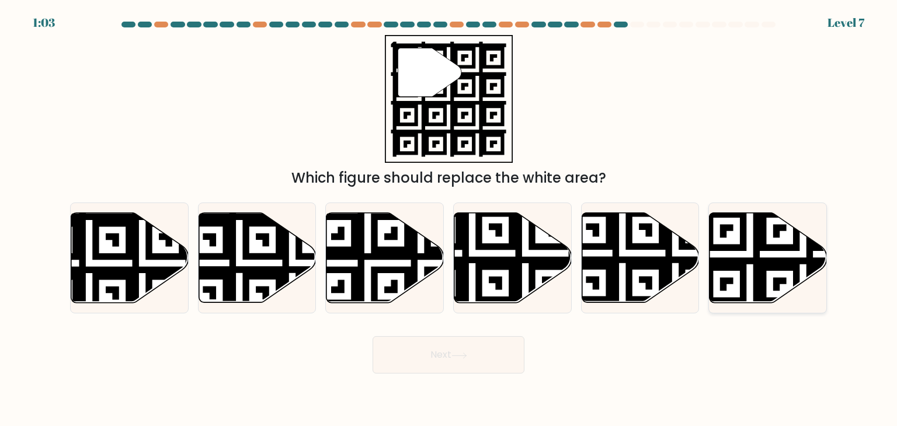
click at [752, 255] on icon at bounding box center [767, 258] width 117 height 90
click at [449, 219] on input "f." at bounding box center [448, 216] width 1 height 6
radio input "true"
click at [482, 354] on button "Next" at bounding box center [448, 354] width 152 height 37
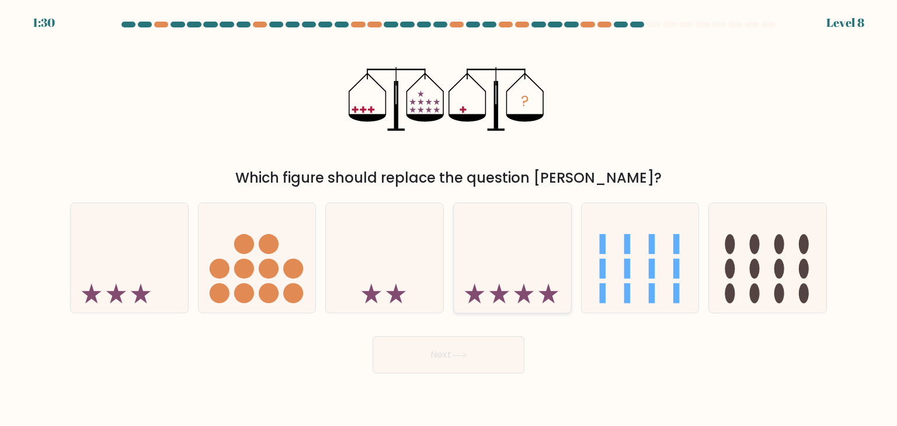
click at [495, 288] on icon at bounding box center [512, 258] width 117 height 97
click at [449, 219] on input "d." at bounding box center [448, 216] width 1 height 6
radio input "true"
click at [471, 357] on button "Next" at bounding box center [448, 354] width 152 height 37
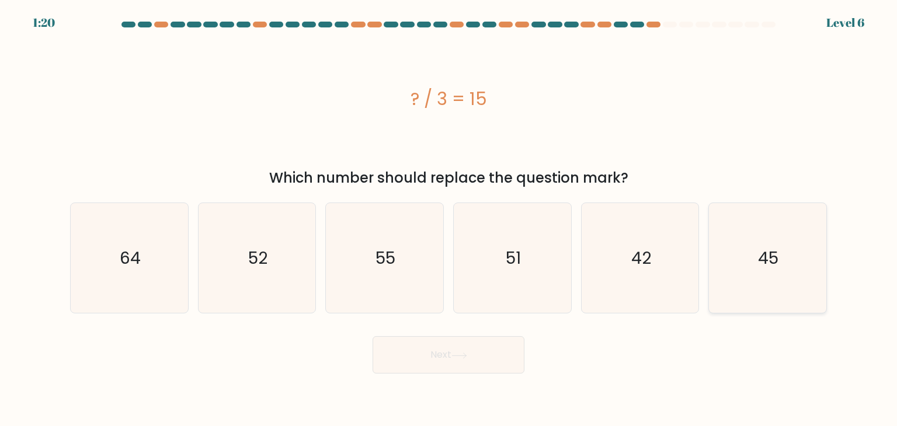
click at [744, 248] on icon "45" at bounding box center [767, 258] width 110 height 110
click at [449, 219] on input "f. 45" at bounding box center [448, 216] width 1 height 6
radio input "true"
click at [477, 349] on button "Next" at bounding box center [448, 354] width 152 height 37
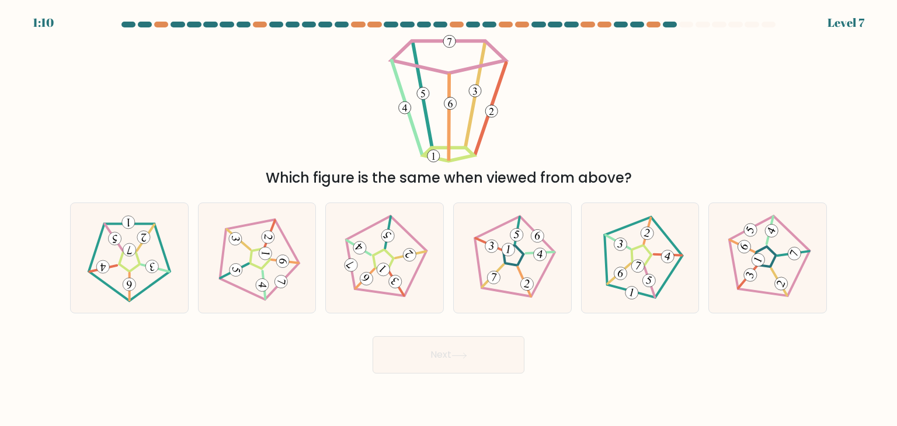
click at [778, 119] on div "Which figure is the same when viewed from above?" at bounding box center [448, 112] width 771 height 154
click at [271, 280] on icon at bounding box center [257, 258] width 88 height 88
click at [448, 219] on input "b." at bounding box center [448, 216] width 1 height 6
radio input "true"
click at [428, 347] on button "Next" at bounding box center [448, 354] width 152 height 37
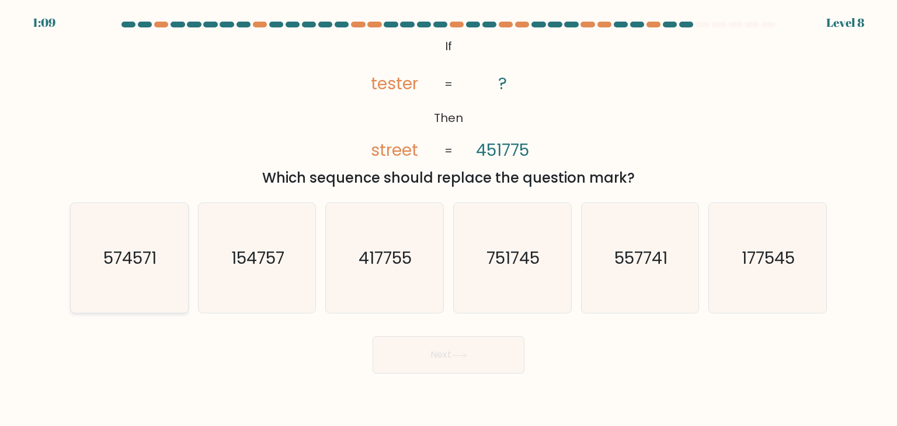
click at [122, 266] on text "574571" at bounding box center [130, 257] width 53 height 23
click at [448, 219] on input "a. 574571" at bounding box center [448, 216] width 1 height 6
radio input "true"
click at [475, 346] on button "Next" at bounding box center [448, 354] width 152 height 37
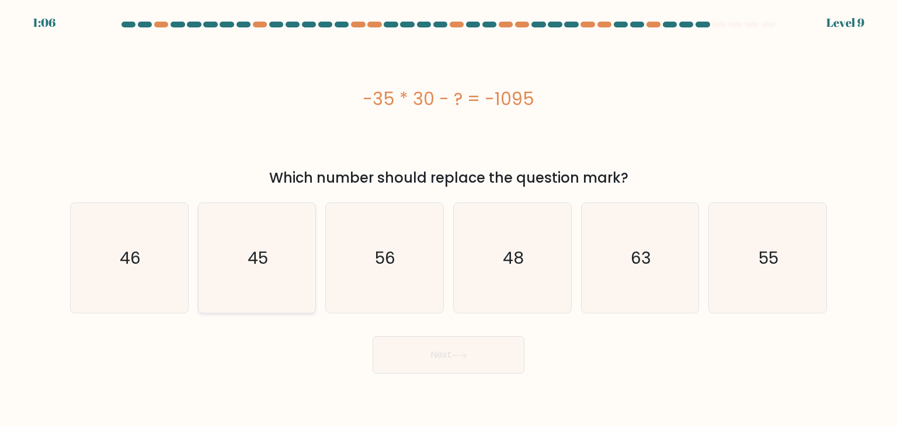
click at [243, 283] on icon "45" at bounding box center [257, 258] width 110 height 110
click at [448, 219] on input "b. 45" at bounding box center [448, 216] width 1 height 6
radio input "true"
click at [467, 354] on icon at bounding box center [459, 356] width 16 height 6
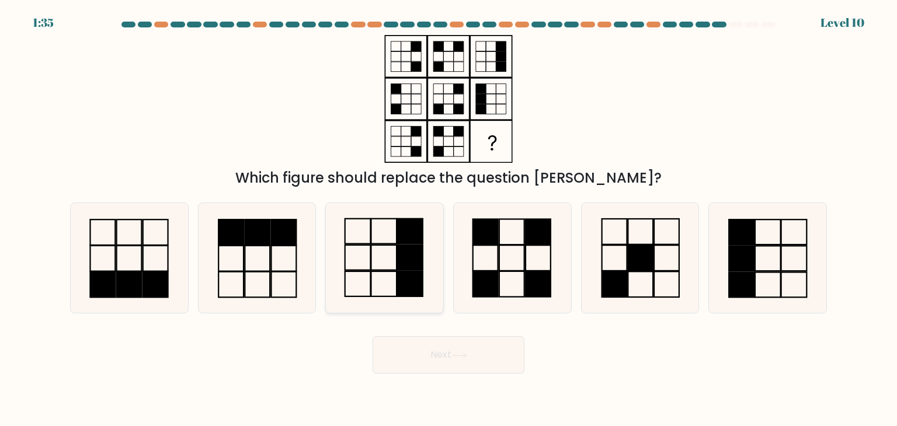
click at [388, 248] on icon at bounding box center [384, 258] width 110 height 110
click at [448, 219] on input "c." at bounding box center [448, 216] width 1 height 6
radio input "true"
click at [442, 350] on button "Next" at bounding box center [448, 354] width 152 height 37
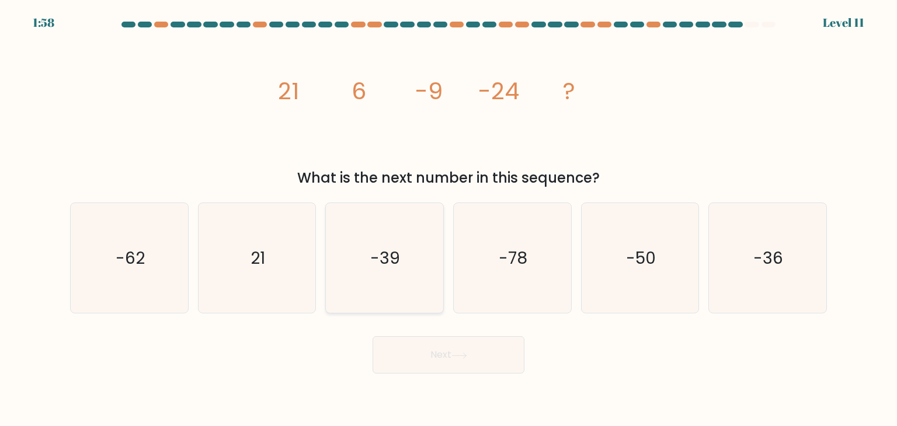
click at [373, 262] on text "-39" at bounding box center [386, 257] width 30 height 23
click at [448, 219] on input "c. -39" at bounding box center [448, 216] width 1 height 6
radio input "true"
click at [460, 354] on icon at bounding box center [459, 356] width 16 height 6
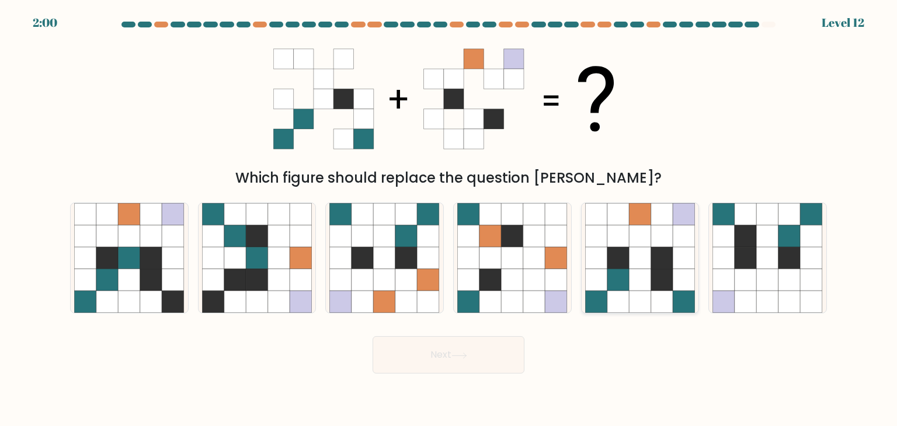
click at [642, 270] on icon at bounding box center [640, 280] width 22 height 22
click at [449, 219] on input "e." at bounding box center [448, 216] width 1 height 6
radio input "true"
click at [472, 358] on button "Next" at bounding box center [448, 354] width 152 height 37
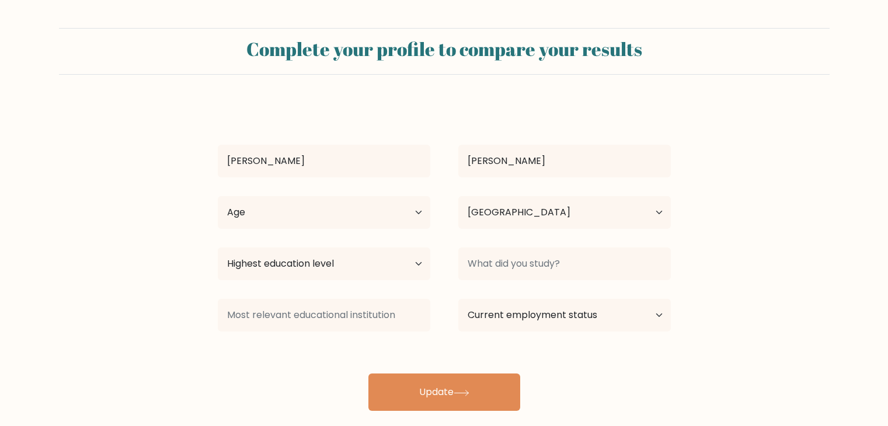
select select "IN"
click at [410, 212] on select "Age Under [DEMOGRAPHIC_DATA] [DEMOGRAPHIC_DATA] [DEMOGRAPHIC_DATA] [DEMOGRAPHIC…" at bounding box center [324, 212] width 213 height 33
select select "18_24"
click at [218, 196] on select "Age Under [DEMOGRAPHIC_DATA] [DEMOGRAPHIC_DATA] [DEMOGRAPHIC_DATA] [DEMOGRAPHIC…" at bounding box center [324, 212] width 213 height 33
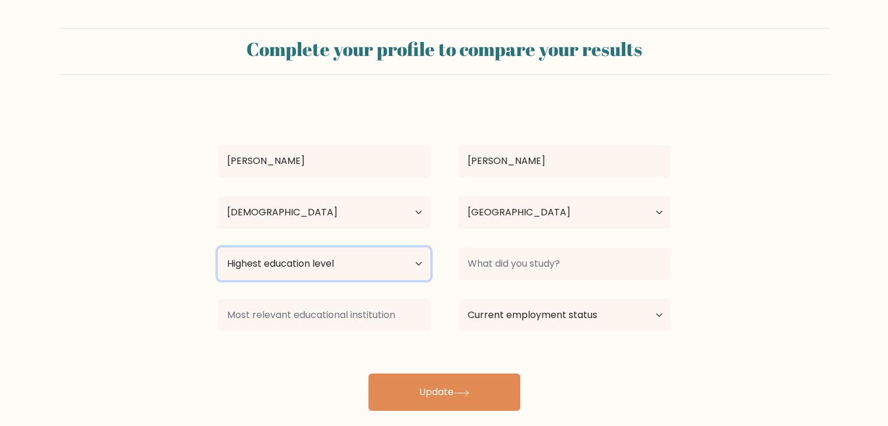
click at [413, 262] on select "Highest education level No schooling Primary Lower Secondary Upper Secondary Oc…" at bounding box center [324, 264] width 213 height 33
select select "masters_degree"
click at [218, 248] on select "Highest education level No schooling Primary Lower Secondary Upper Secondary Oc…" at bounding box center [324, 264] width 213 height 33
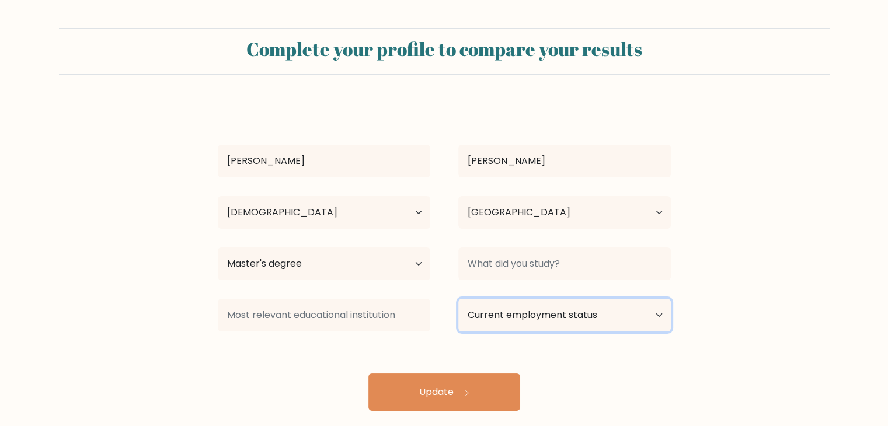
click at [647, 316] on select "Current employment status Employed Student Retired Other / prefer not to answer" at bounding box center [564, 315] width 213 height 33
select select "student"
click at [458, 299] on select "Current employment status Employed Student Retired Other / prefer not to answer" at bounding box center [564, 315] width 213 height 33
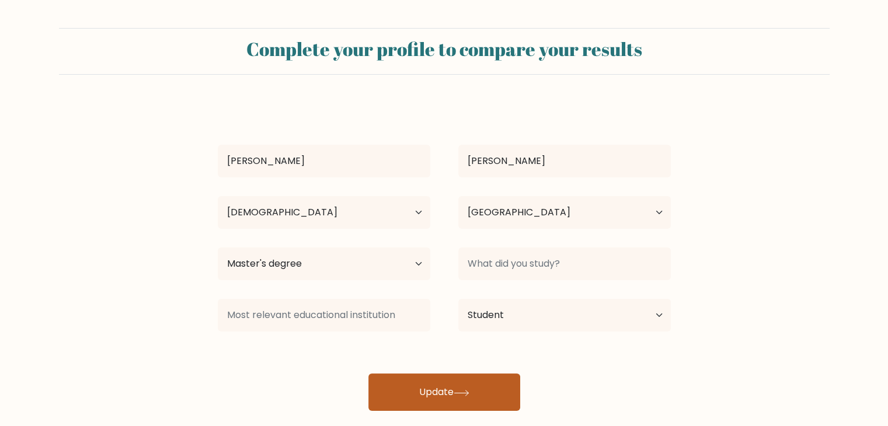
click at [452, 390] on button "Update" at bounding box center [444, 392] width 152 height 37
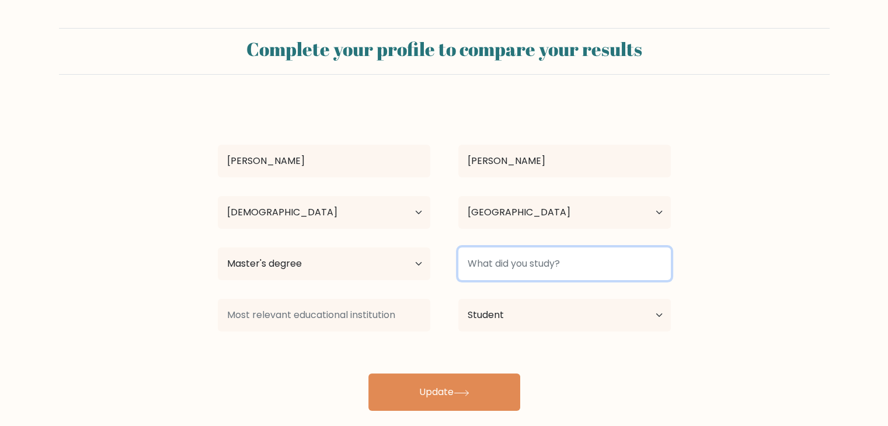
click at [496, 267] on input at bounding box center [564, 264] width 213 height 33
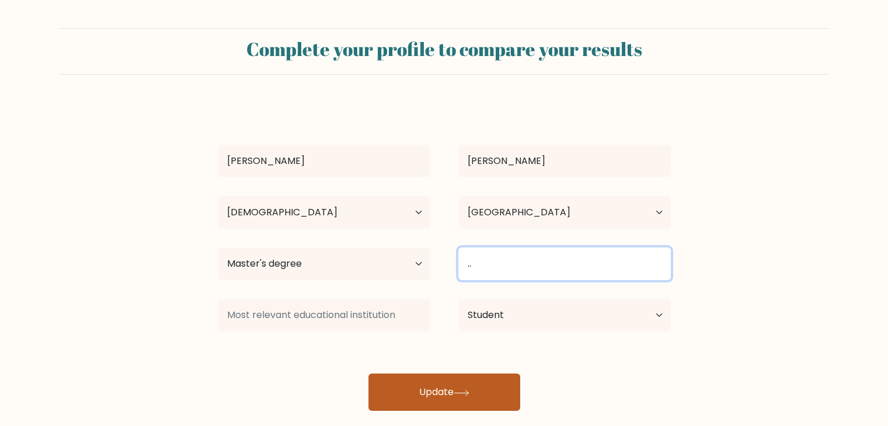
type input ".."
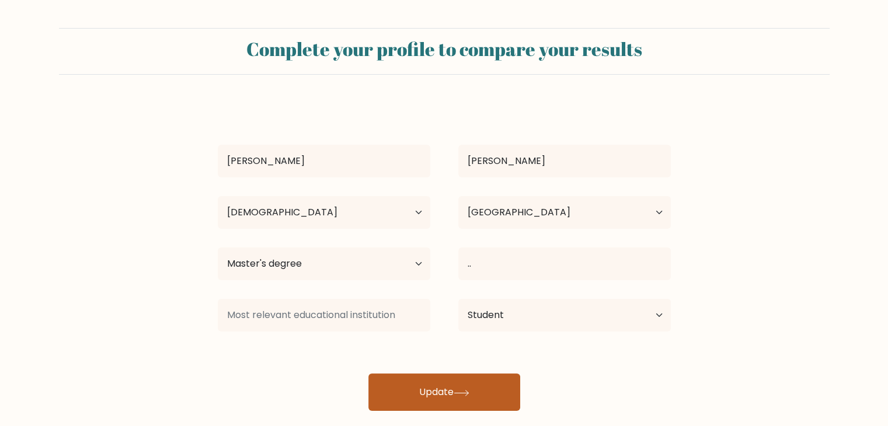
click at [472, 388] on button "Update" at bounding box center [444, 392] width 152 height 37
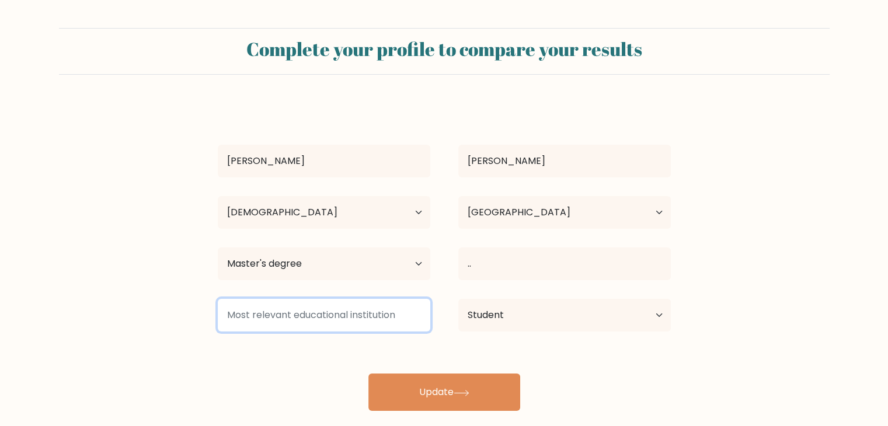
click at [267, 309] on input at bounding box center [324, 315] width 213 height 33
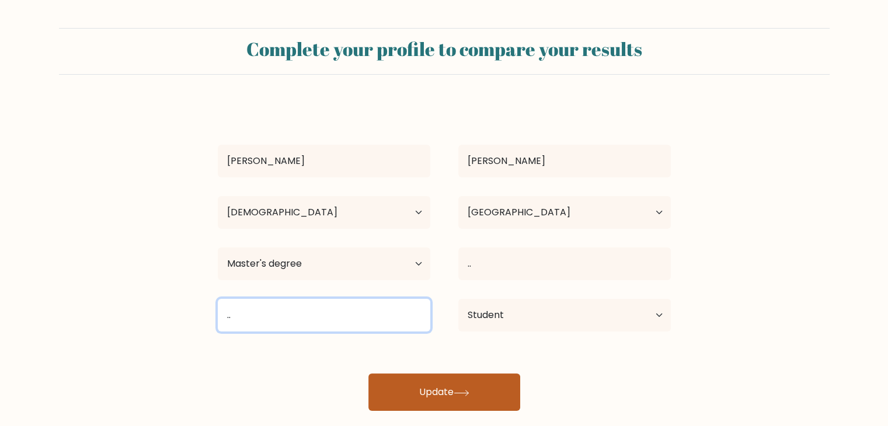
type input ".."
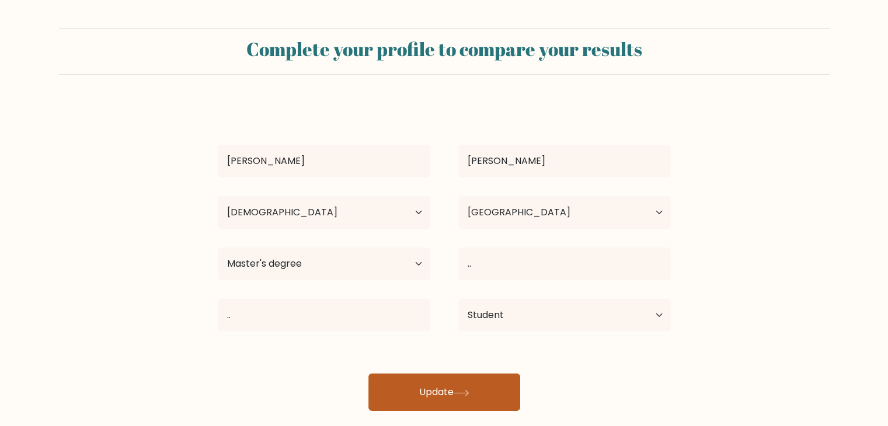
click at [424, 397] on button "Update" at bounding box center [444, 392] width 152 height 37
